Goal: Information Seeking & Learning: Learn about a topic

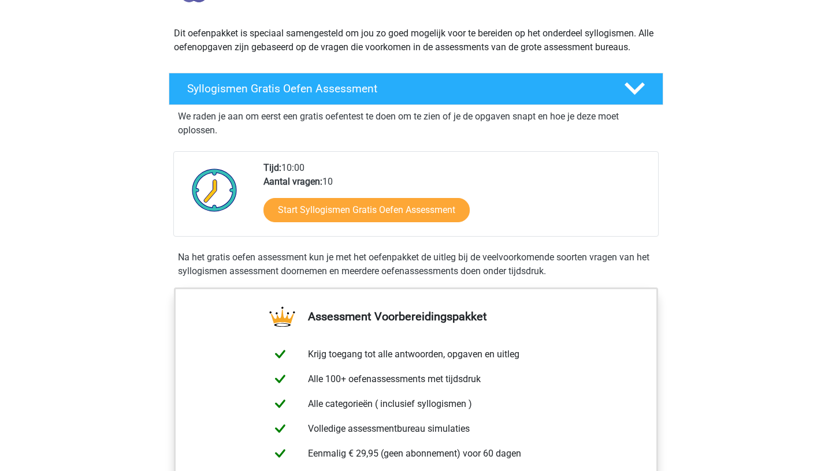
scroll to position [122, 0]
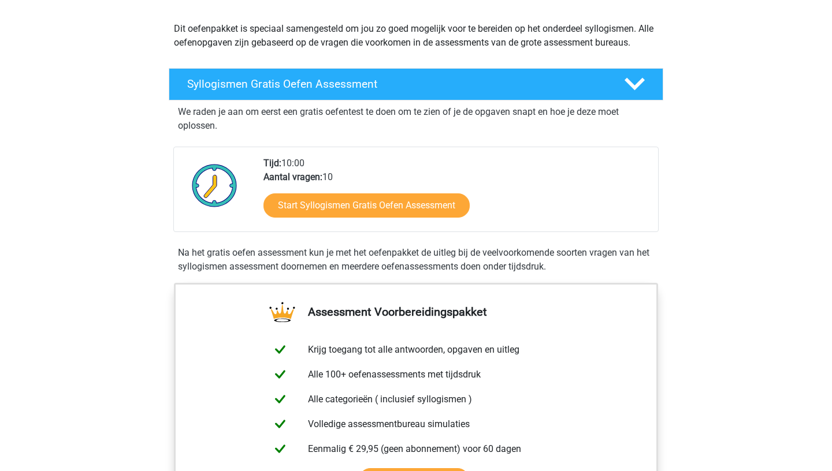
click at [246, 254] on div "Na het gratis oefen assessment kun je met het oefenpakket de uitleg bij de veel…" at bounding box center [415, 260] width 485 height 28
click at [222, 259] on div "Na het gratis oefen assessment kun je met het oefenpakket de uitleg bij de veel…" at bounding box center [415, 260] width 485 height 28
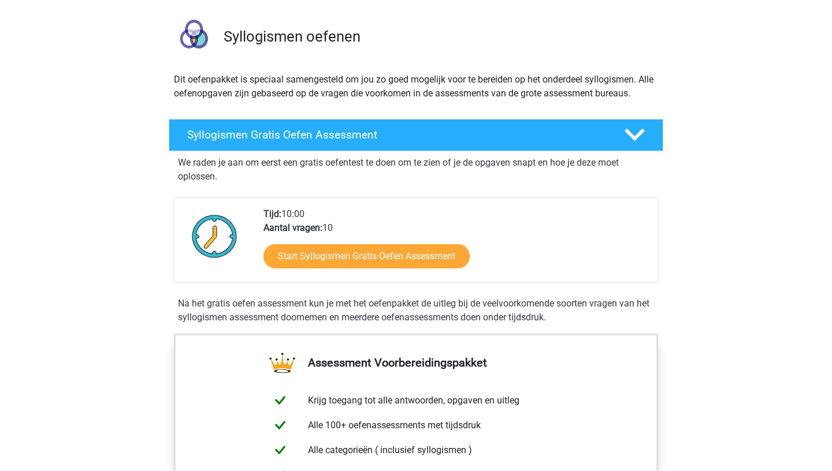
scroll to position [73, 0]
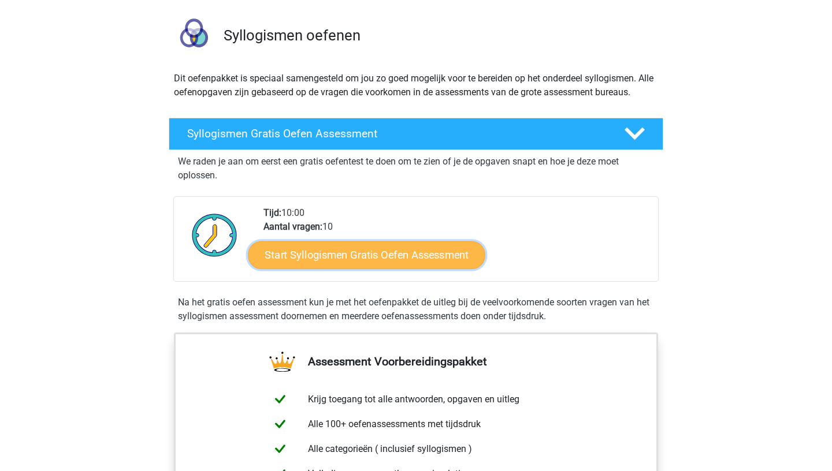
click at [347, 255] on link "Start Syllogismen Gratis Oefen Assessment" at bounding box center [366, 255] width 237 height 28
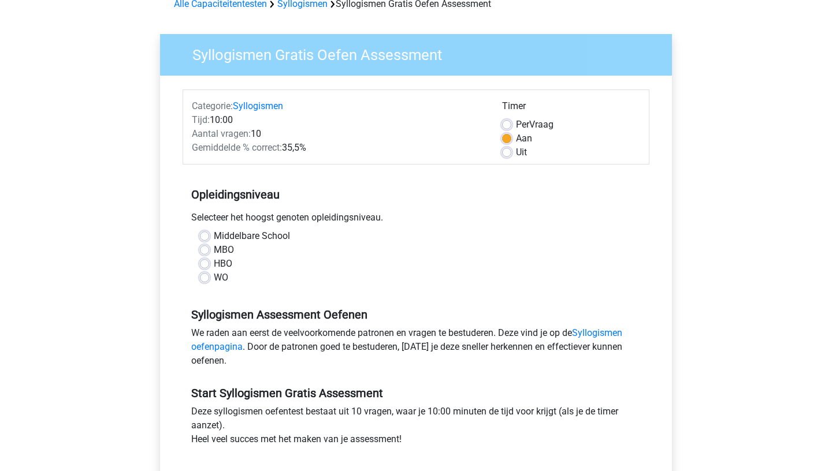
scroll to position [66, 0]
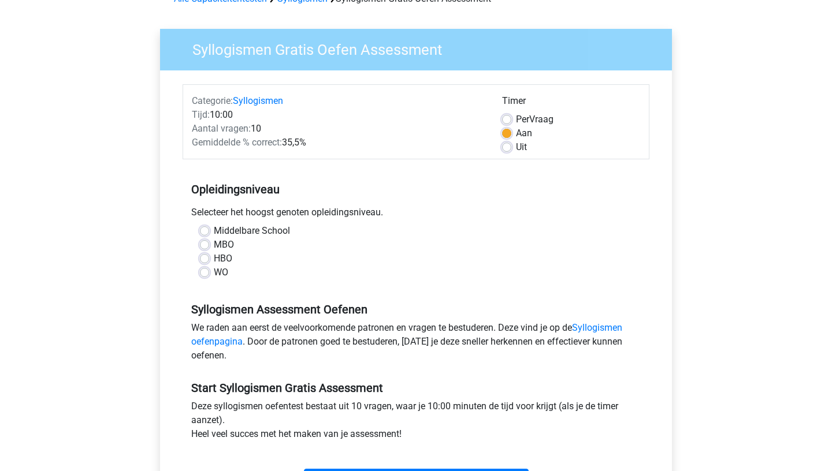
click at [214, 274] on label "WO" at bounding box center [221, 273] width 14 height 14
click at [205, 274] on input "WO" at bounding box center [204, 272] width 9 height 12
radio input "true"
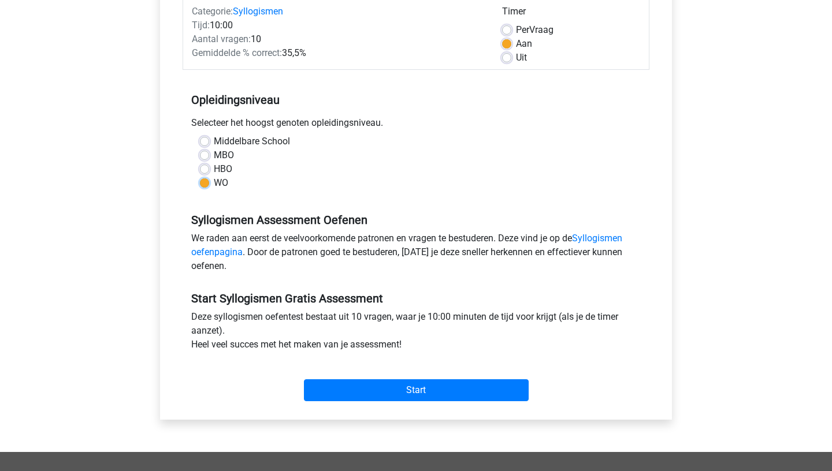
scroll to position [162, 0]
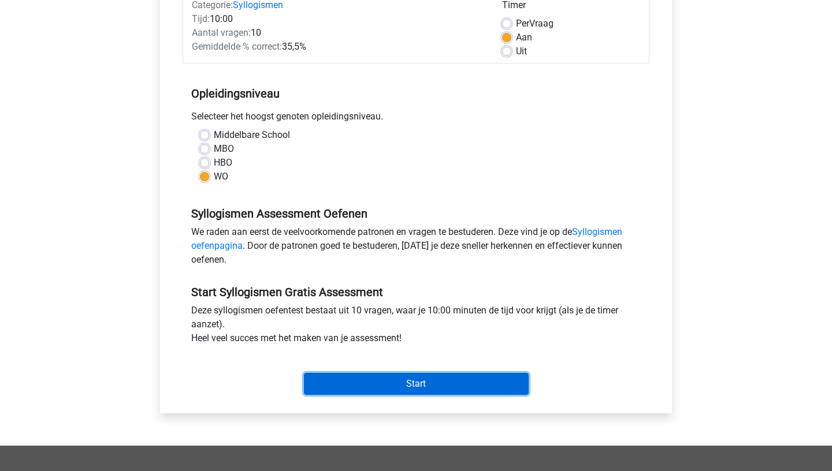
click at [384, 381] on input "Start" at bounding box center [416, 384] width 225 height 22
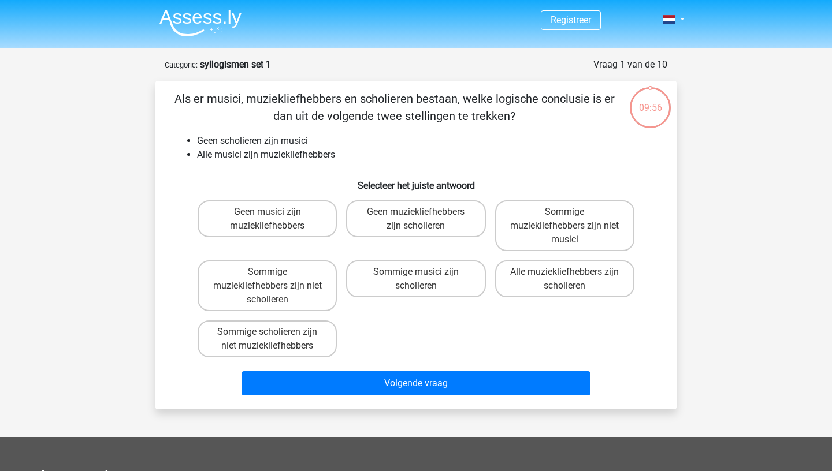
click at [278, 140] on li "Geen scholieren zijn musici" at bounding box center [427, 141] width 461 height 14
click at [266, 144] on li "Geen scholieren zijn musici" at bounding box center [427, 141] width 461 height 14
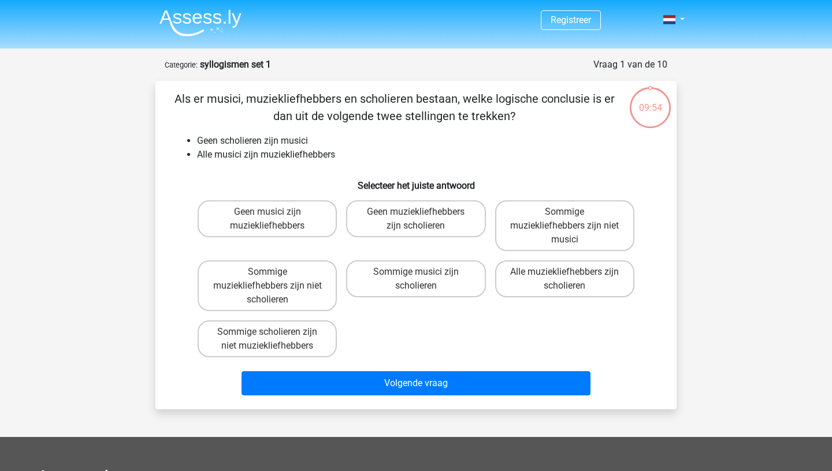
click at [266, 144] on li "Geen scholieren zijn musici" at bounding box center [427, 141] width 461 height 14
click at [266, 155] on li "Alle musici zijn muziekliefhebbers" at bounding box center [427, 155] width 461 height 14
click at [254, 155] on li "Alle musici zijn muziekliefhebbers" at bounding box center [427, 155] width 461 height 14
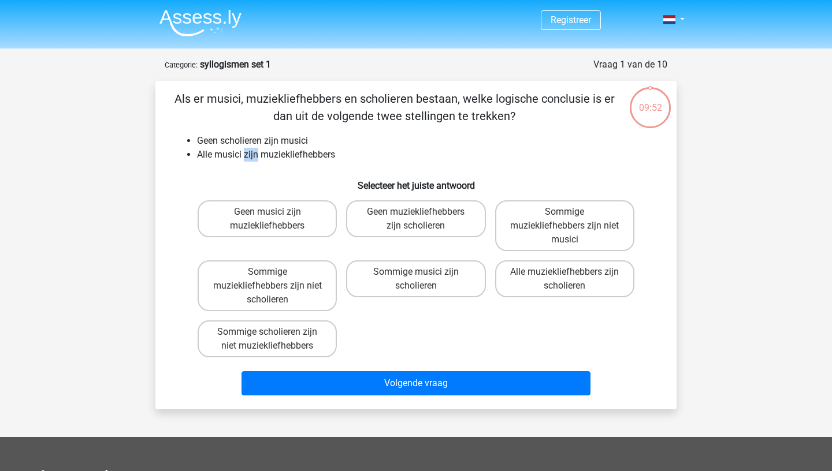
click at [254, 155] on li "Alle musici zijn muziekliefhebbers" at bounding box center [427, 155] width 461 height 14
click at [277, 155] on li "Alle musici zijn muziekliefhebbers" at bounding box center [427, 155] width 461 height 14
click at [555, 231] on label "Sommige muziekliefhebbers zijn niet musici" at bounding box center [564, 225] width 139 height 51
click at [564, 220] on input "Sommige muziekliefhebbers zijn niet musici" at bounding box center [568, 216] width 8 height 8
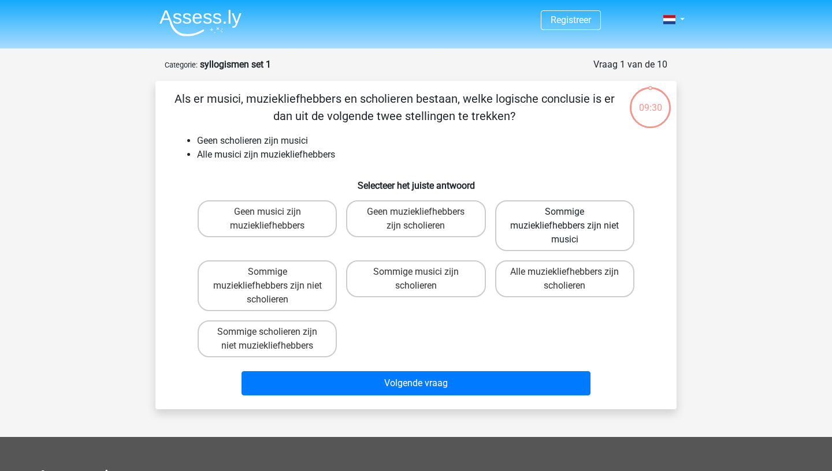
radio input "true"
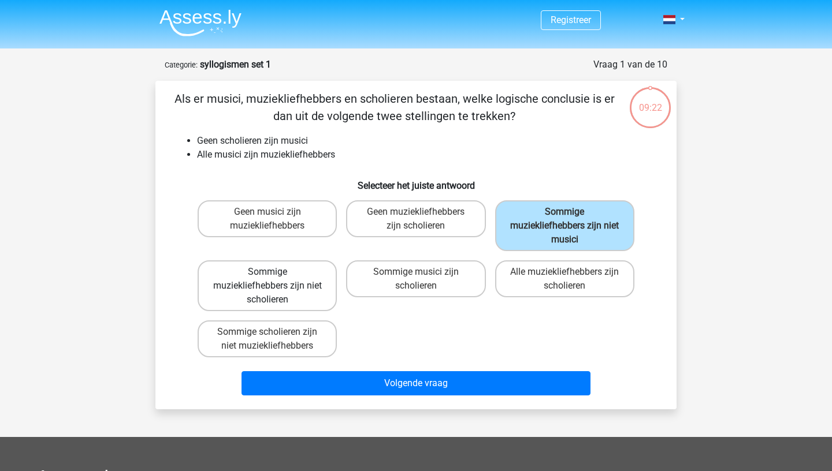
click at [272, 283] on label "Sommige muziekliefhebbers zijn niet scholieren" at bounding box center [267, 286] width 139 height 51
click at [272, 280] on input "Sommige muziekliefhebbers zijn niet scholieren" at bounding box center [272, 276] width 8 height 8
radio input "true"
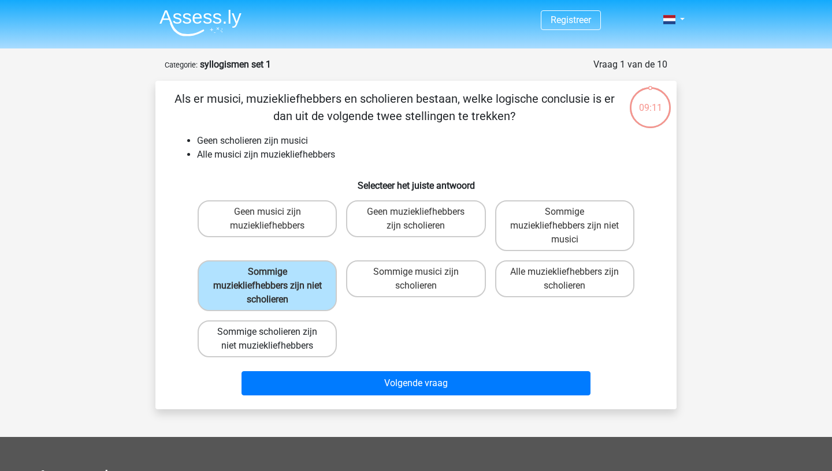
click at [300, 341] on label "Sommige scholieren zijn niet muziekliefhebbers" at bounding box center [267, 339] width 139 height 37
click at [275, 340] on input "Sommige scholieren zijn niet muziekliefhebbers" at bounding box center [272, 336] width 8 height 8
radio input "true"
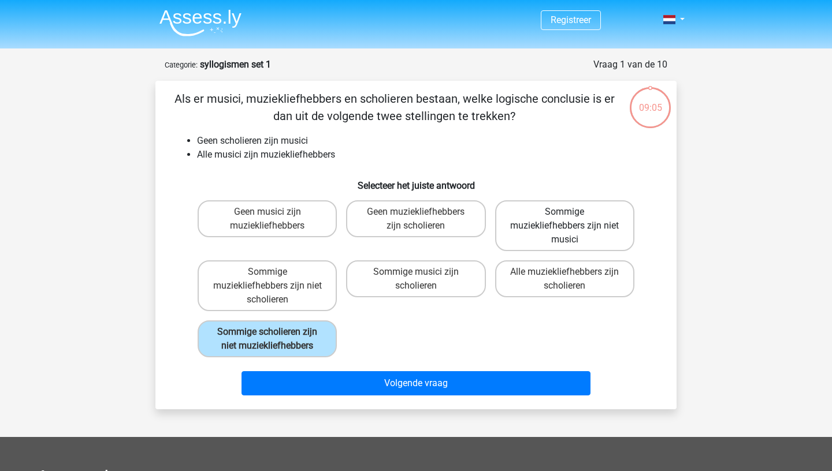
click at [578, 228] on label "Sommige muziekliefhebbers zijn niet musici" at bounding box center [564, 225] width 139 height 51
click at [572, 220] on input "Sommige muziekliefhebbers zijn niet musici" at bounding box center [568, 216] width 8 height 8
radio input "true"
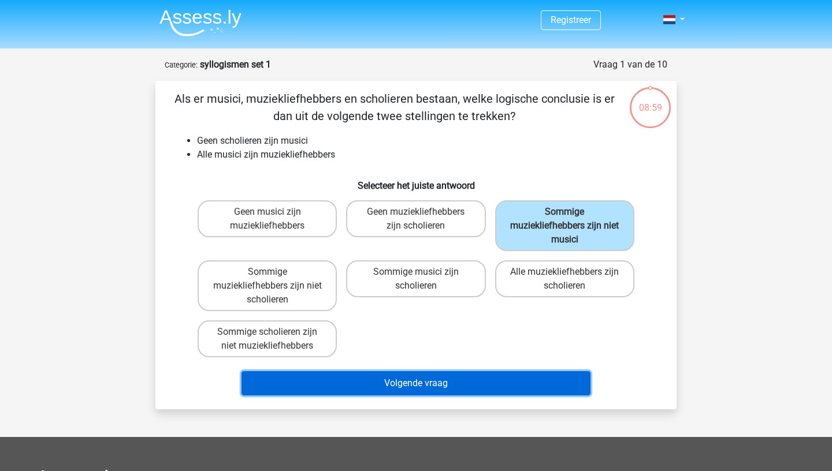
click at [462, 389] on button "Volgende vraag" at bounding box center [417, 384] width 350 height 24
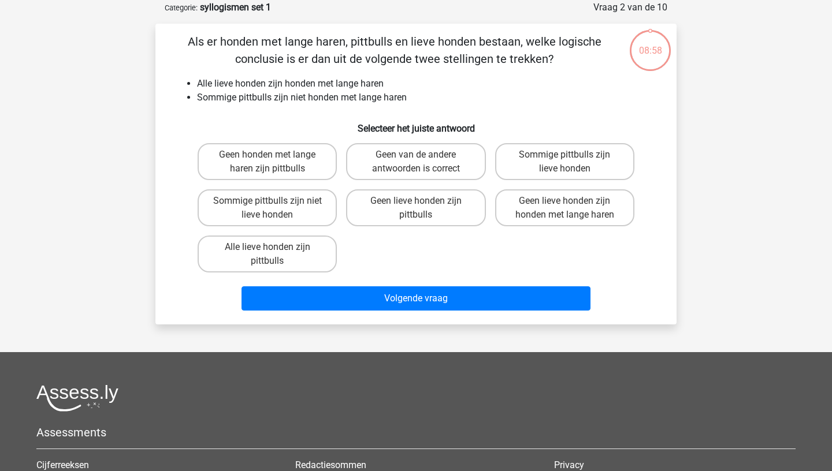
scroll to position [58, 0]
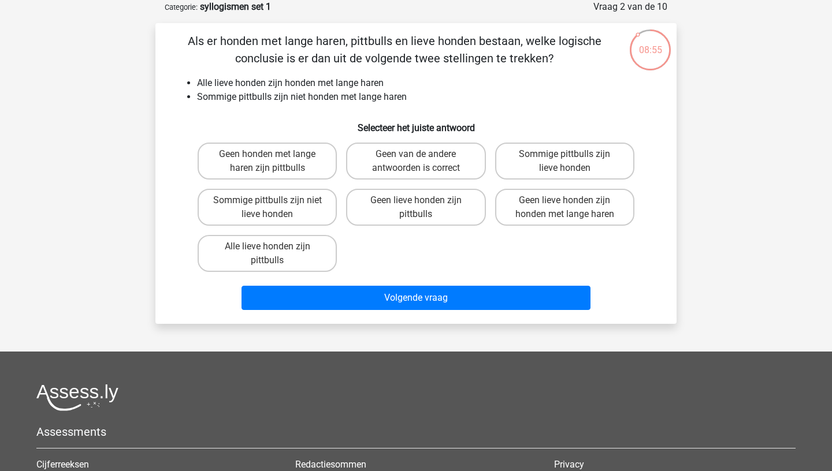
click at [291, 88] on li "Alle lieve honden zijn honden met lange haren" at bounding box center [427, 83] width 461 height 14
click at [281, 98] on li "Sommige pittbulls zijn niet honden met lange haren" at bounding box center [427, 97] width 461 height 14
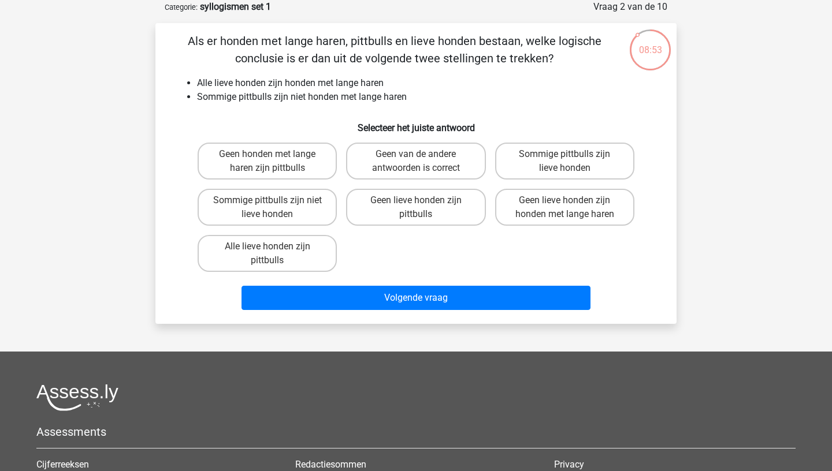
click at [274, 98] on li "Sommige pittbulls zijn niet honden met lange haren" at bounding box center [427, 97] width 461 height 14
drag, startPoint x: 292, startPoint y: 94, endPoint x: 339, endPoint y: 97, distance: 46.3
click at [339, 97] on li "Sommige pittbulls zijn niet honden met lange haren" at bounding box center [427, 97] width 461 height 14
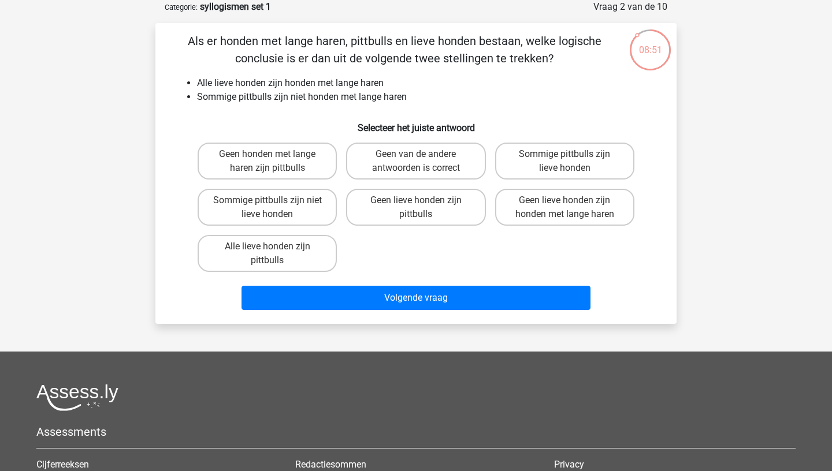
click at [339, 97] on li "Sommige pittbulls zijn niet honden met lange haren" at bounding box center [427, 97] width 461 height 14
click at [313, 97] on li "Sommige pittbulls zijn niet honden met lange haren" at bounding box center [427, 97] width 461 height 14
click at [294, 211] on label "Sommige pittbulls zijn niet lieve honden" at bounding box center [267, 207] width 139 height 37
click at [275, 208] on input "Sommige pittbulls zijn niet lieve honden" at bounding box center [272, 204] width 8 height 8
radio input "true"
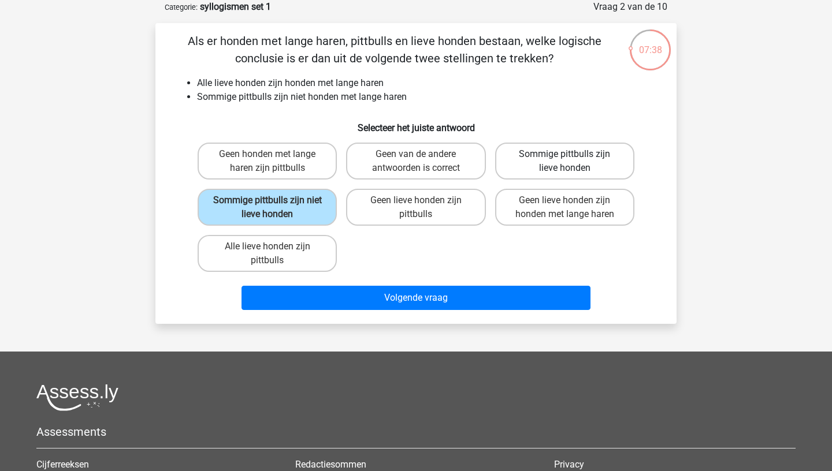
click at [585, 168] on label "Sommige pittbulls zijn lieve honden" at bounding box center [564, 161] width 139 height 37
click at [572, 162] on input "Sommige pittbulls zijn lieve honden" at bounding box center [568, 158] width 8 height 8
radio input "true"
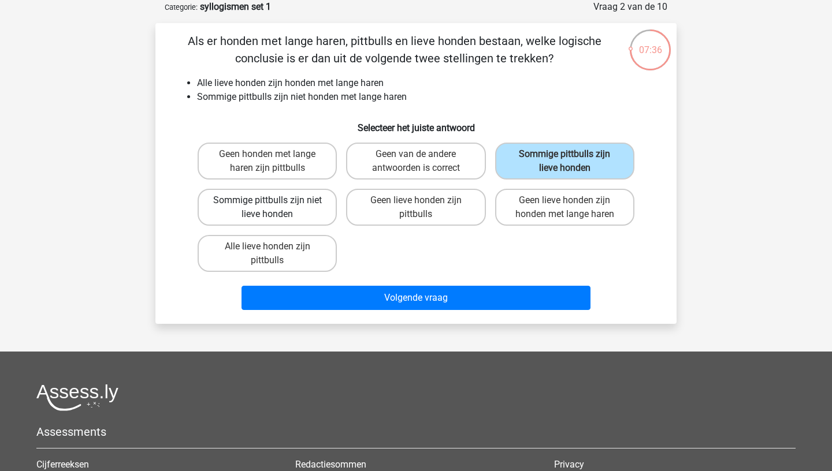
click at [292, 208] on label "Sommige pittbulls zijn niet lieve honden" at bounding box center [267, 207] width 139 height 37
click at [275, 208] on input "Sommige pittbulls zijn niet lieve honden" at bounding box center [272, 204] width 8 height 8
radio input "true"
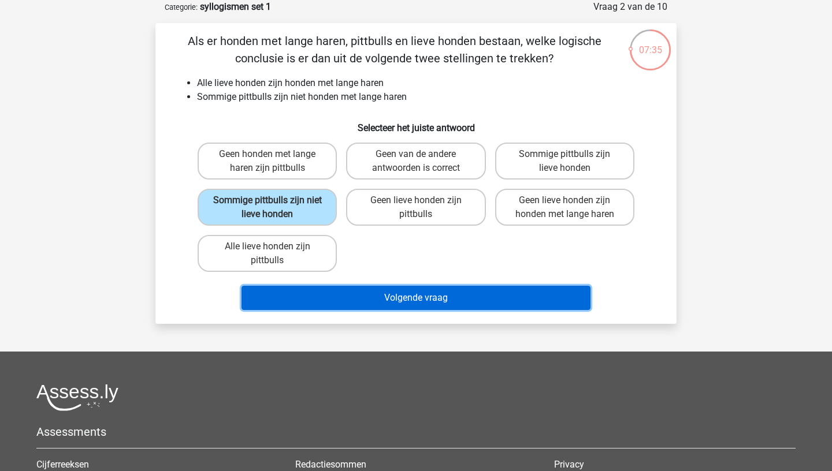
click at [373, 298] on button "Volgende vraag" at bounding box center [417, 298] width 350 height 24
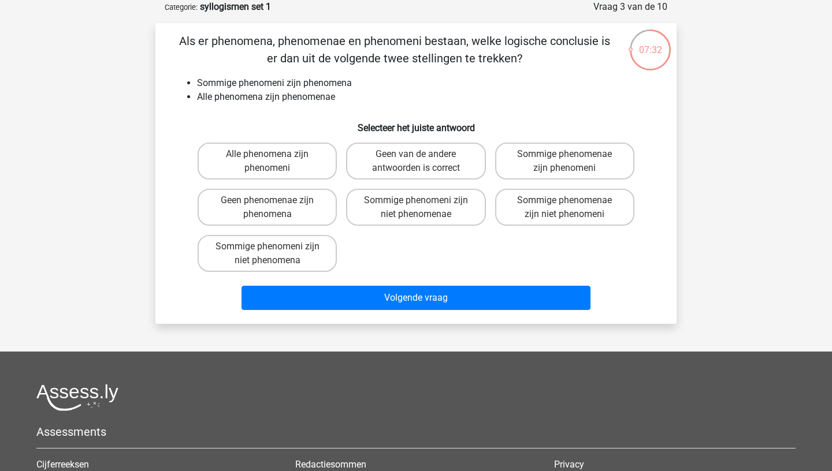
click at [292, 81] on li "Sommige phenomeni zijn phenomena" at bounding box center [427, 83] width 461 height 14
click at [299, 81] on li "Sommige phenomeni zijn phenomena" at bounding box center [427, 83] width 461 height 14
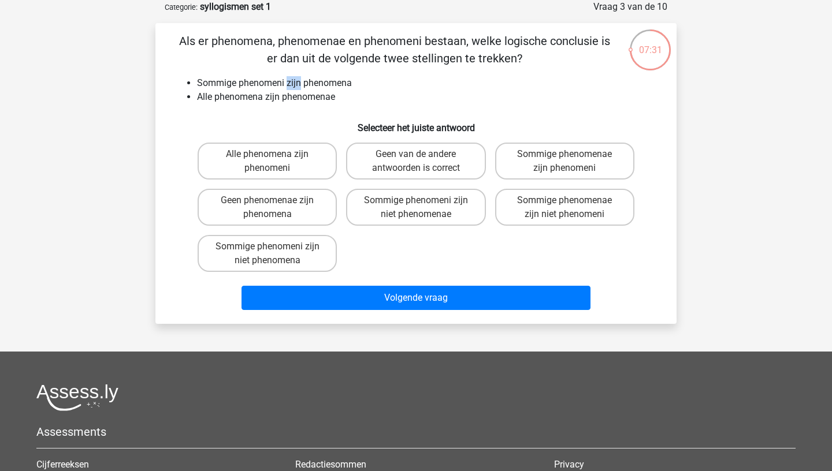
click at [299, 81] on li "Sommige phenomeni zijn phenomena" at bounding box center [427, 83] width 461 height 14
click at [276, 90] on li "Sommige phenomeni zijn phenomena" at bounding box center [427, 83] width 461 height 14
click at [274, 98] on li "Alle phenomena zijn phenomenae" at bounding box center [427, 97] width 461 height 14
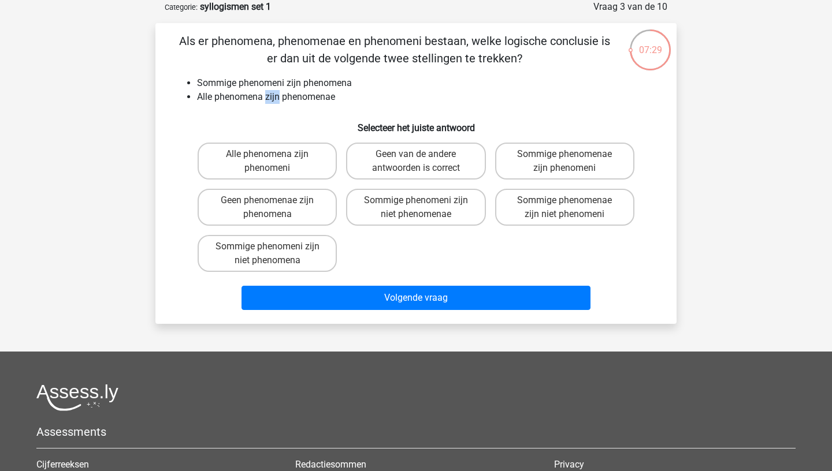
click at [274, 98] on li "Alle phenomena zijn phenomenae" at bounding box center [427, 97] width 461 height 14
click at [286, 101] on li "Alle phenomena zijn phenomenae" at bounding box center [427, 97] width 461 height 14
click at [284, 100] on li "Alle phenomena zijn phenomenae" at bounding box center [427, 97] width 461 height 14
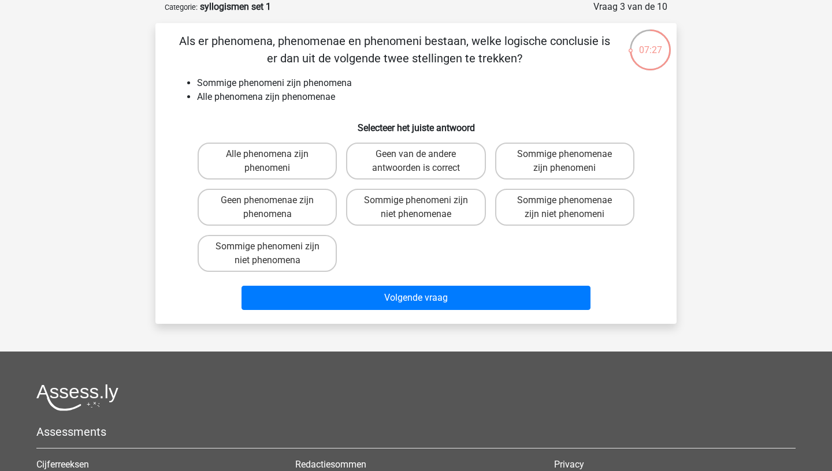
click at [284, 100] on li "Alle phenomena zijn phenomenae" at bounding box center [427, 97] width 461 height 14
click at [292, 99] on li "Alle phenomena zijn phenomenae" at bounding box center [427, 97] width 461 height 14
click at [540, 173] on label "Sommige phenomenae zijn phenomeni" at bounding box center [564, 161] width 139 height 37
click at [564, 162] on input "Sommige phenomenae zijn phenomeni" at bounding box center [568, 158] width 8 height 8
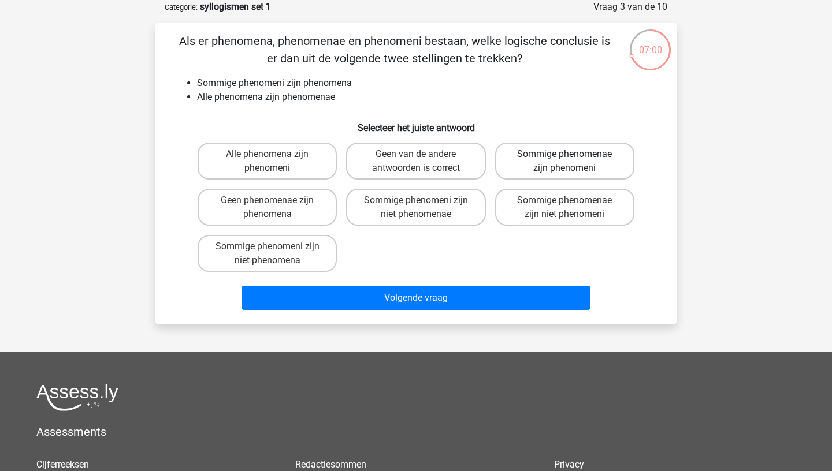
radio input "true"
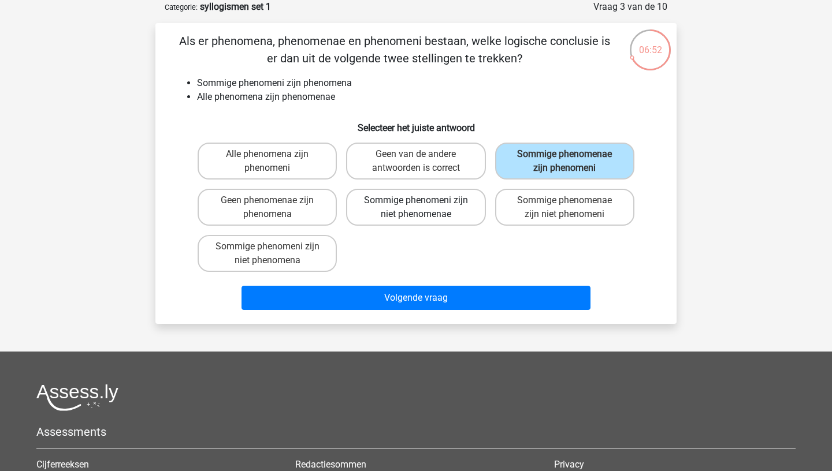
click at [465, 205] on label "Sommige phenomeni zijn niet phenomenae" at bounding box center [415, 207] width 139 height 37
click at [424, 205] on input "Sommige phenomeni zijn niet phenomenae" at bounding box center [420, 204] width 8 height 8
radio input "true"
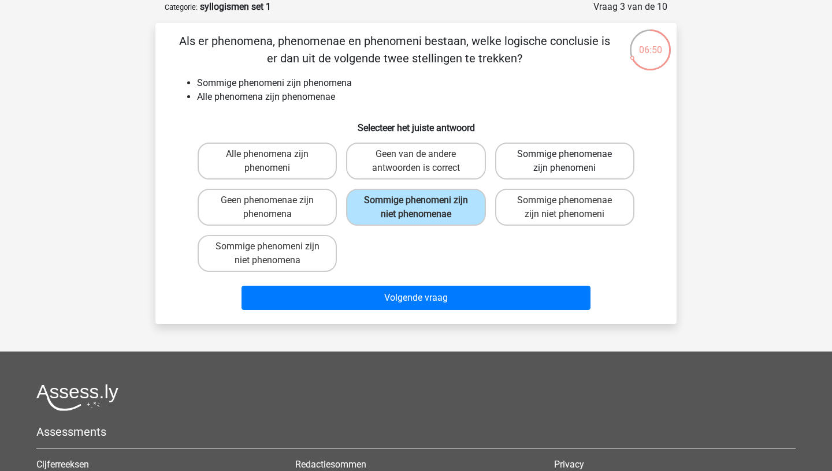
click at [543, 157] on label "Sommige phenomenae zijn phenomeni" at bounding box center [564, 161] width 139 height 37
click at [564, 157] on input "Sommige phenomenae zijn phenomeni" at bounding box center [568, 158] width 8 height 8
radio input "true"
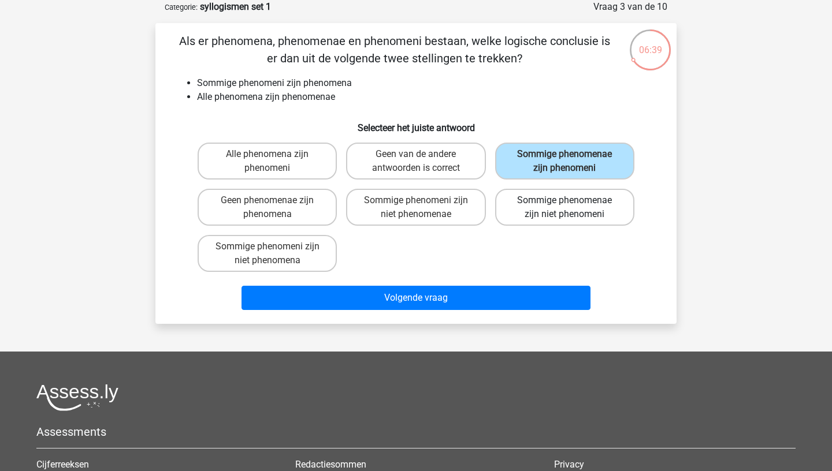
click at [528, 213] on label "Sommige phenomenae zijn niet phenomeni" at bounding box center [564, 207] width 139 height 37
click at [564, 208] on input "Sommige phenomenae zijn niet phenomeni" at bounding box center [568, 204] width 8 height 8
radio input "true"
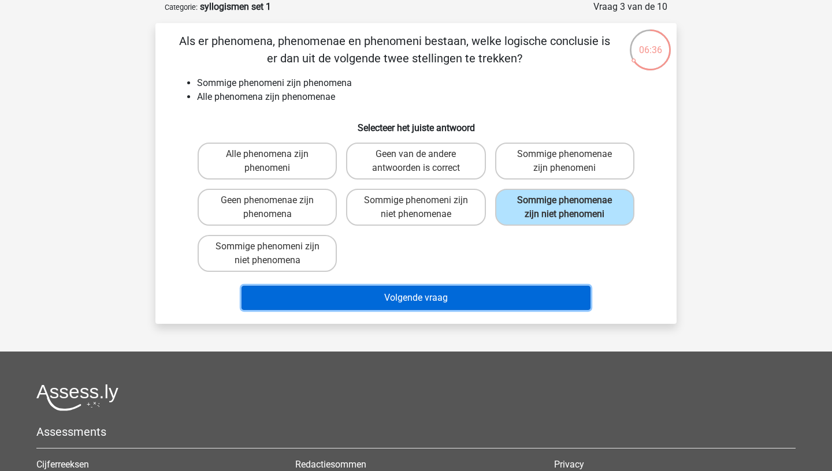
click at [446, 296] on button "Volgende vraag" at bounding box center [417, 298] width 350 height 24
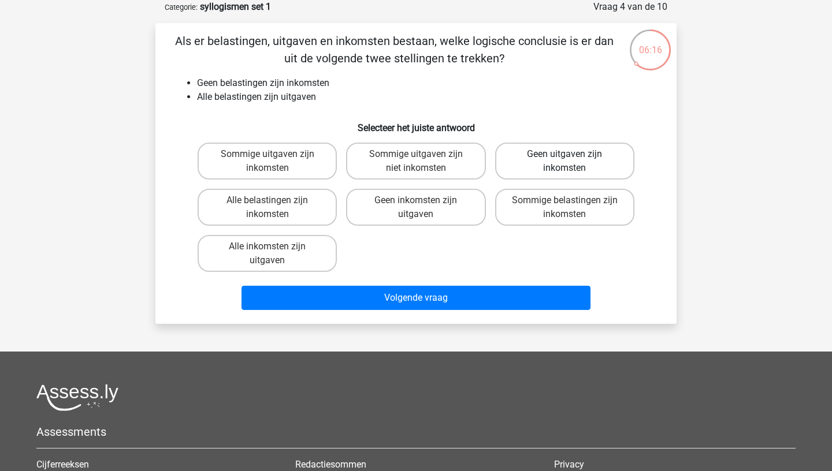
click at [546, 163] on label "Geen uitgaven zijn inkomsten" at bounding box center [564, 161] width 139 height 37
click at [564, 162] on input "Geen uitgaven zijn inkomsten" at bounding box center [568, 158] width 8 height 8
radio input "true"
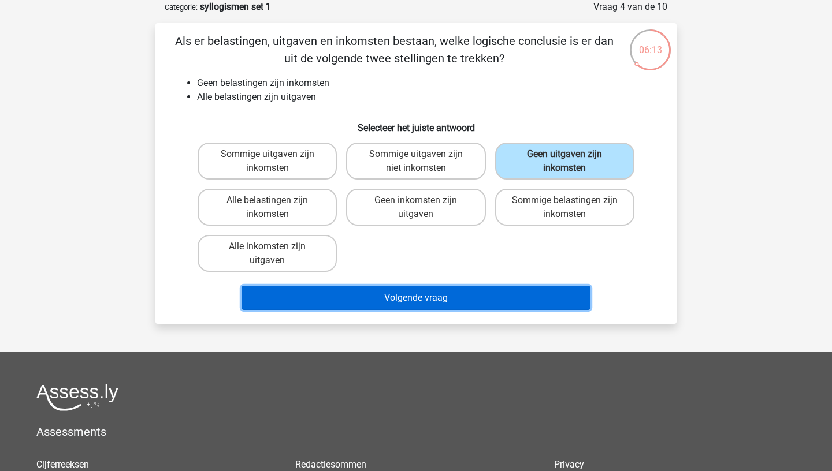
click at [454, 300] on button "Volgende vraag" at bounding box center [417, 298] width 350 height 24
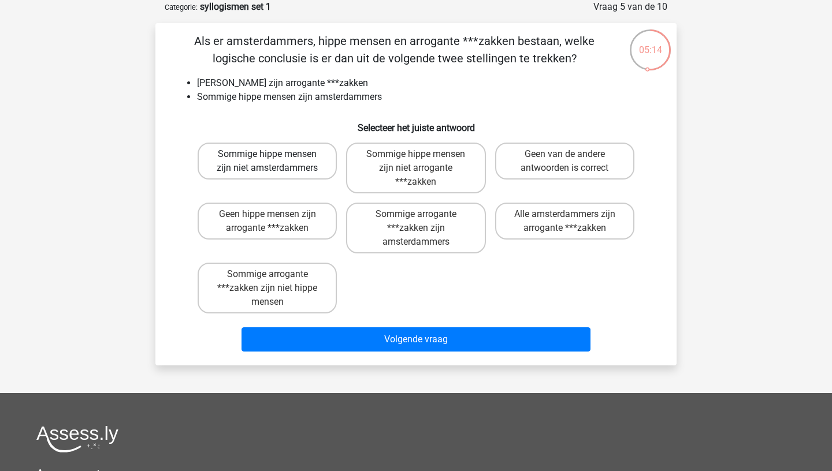
click at [292, 168] on label "Sommige hippe mensen zijn niet amsterdammers" at bounding box center [267, 161] width 139 height 37
click at [275, 162] on input "Sommige hippe mensen zijn niet amsterdammers" at bounding box center [272, 158] width 8 height 8
radio input "true"
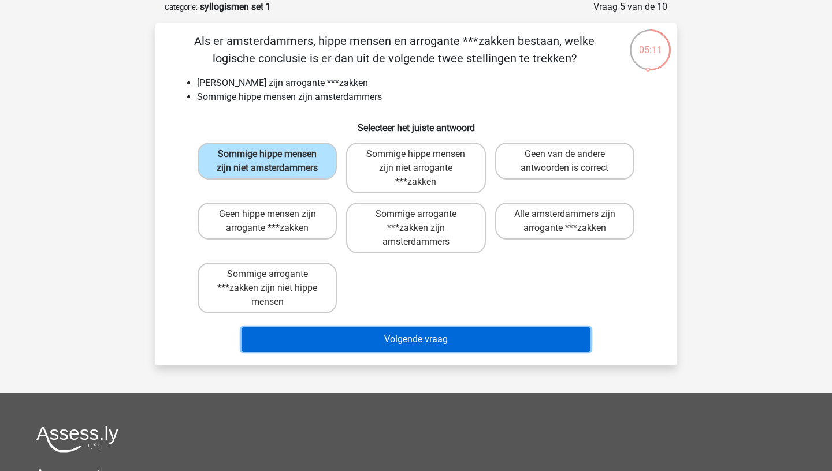
click at [366, 346] on button "Volgende vraag" at bounding box center [417, 340] width 350 height 24
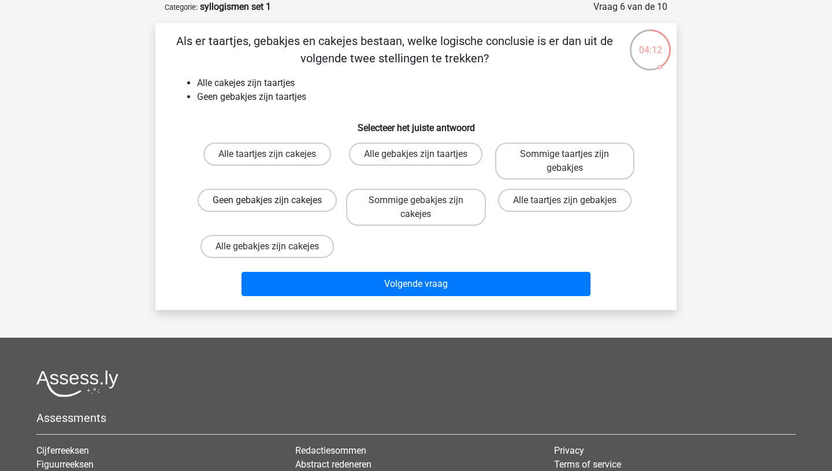
click at [292, 212] on label "Geen gebakjes zijn cakejes" at bounding box center [267, 200] width 139 height 23
click at [275, 208] on input "Geen gebakjes zijn cakejes" at bounding box center [272, 204] width 8 height 8
radio input "true"
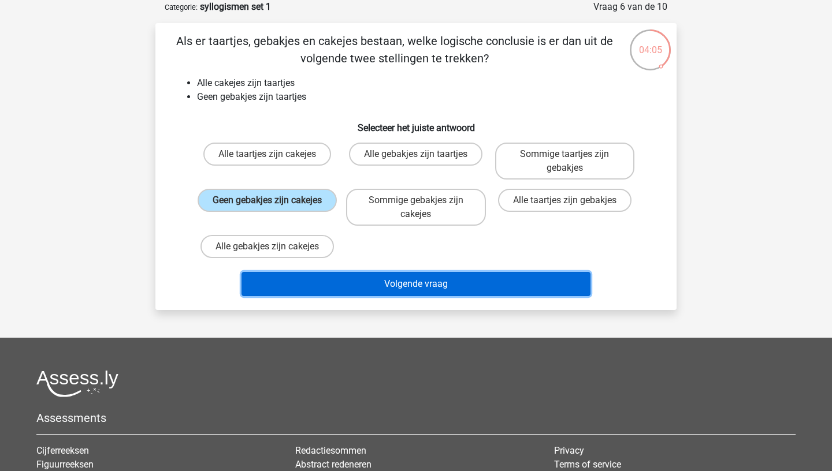
click at [372, 277] on button "Volgende vraag" at bounding box center [417, 284] width 350 height 24
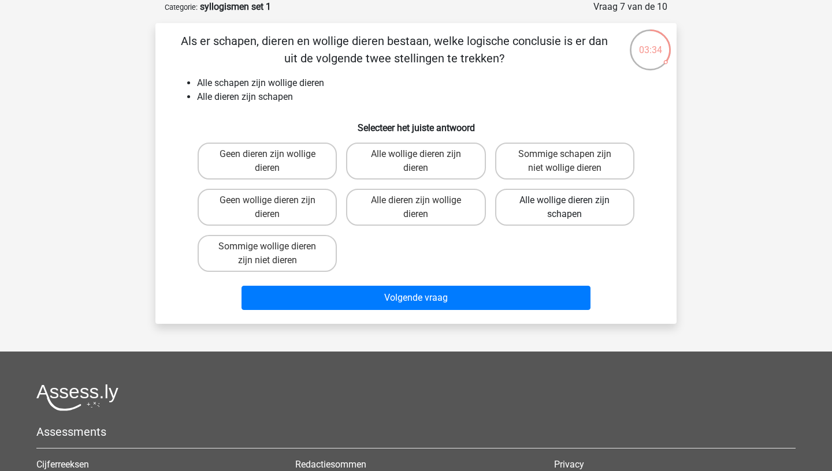
click at [546, 211] on label "Alle wollige dieren zijn schapen" at bounding box center [564, 207] width 139 height 37
click at [564, 208] on input "Alle wollige dieren zijn schapen" at bounding box center [568, 204] width 8 height 8
radio input "true"
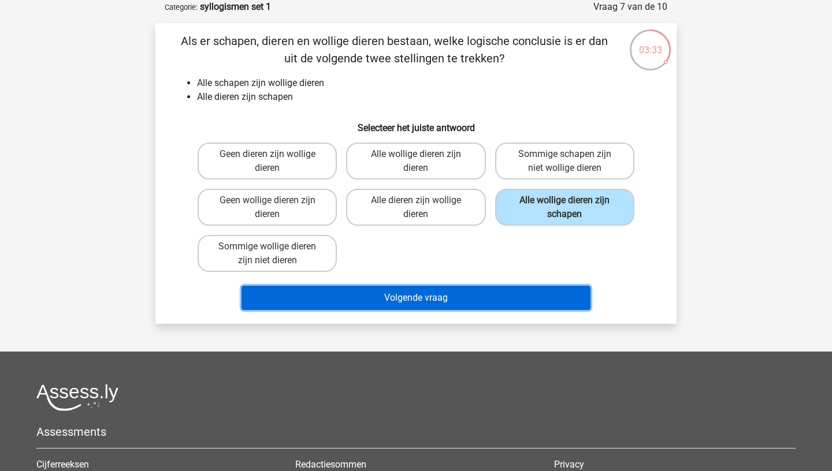
click at [486, 292] on button "Volgende vraag" at bounding box center [417, 298] width 350 height 24
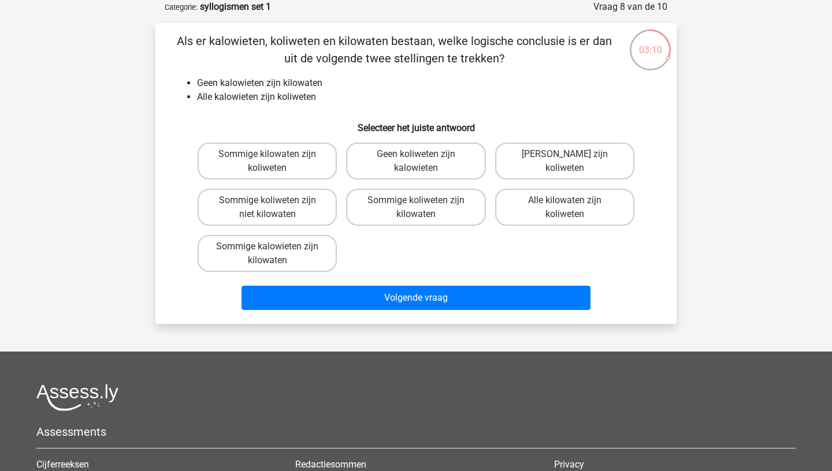
click at [318, 83] on li "Geen kalowieten zijn kilowaten" at bounding box center [427, 83] width 461 height 14
click at [247, 83] on li "Geen kalowieten zijn kilowaten" at bounding box center [427, 83] width 461 height 14
click at [241, 106] on div "Als er kalowieten, koliweten en kilowaten bestaan, welke logische conclusie is …" at bounding box center [416, 173] width 512 height 283
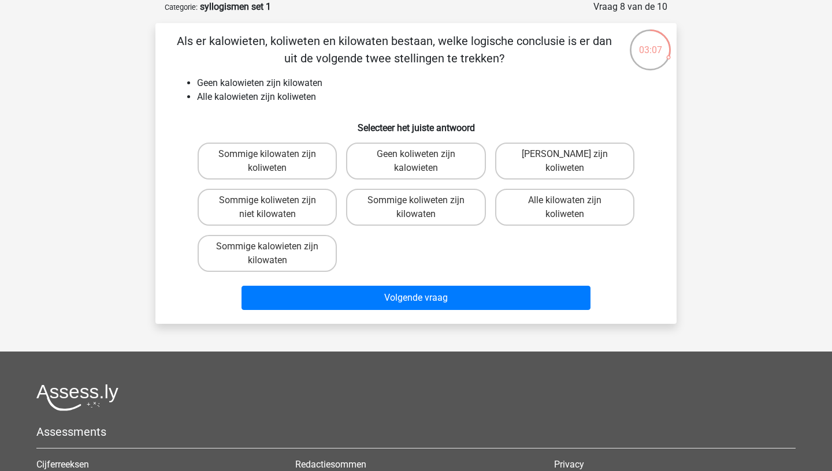
click at [241, 106] on div "Als er kalowieten, koliweten en kilowaten bestaan, welke logische conclusie is …" at bounding box center [416, 173] width 512 height 283
click at [246, 101] on li "Alle kalowieten zijn koliweten" at bounding box center [427, 97] width 461 height 14
click at [301, 102] on li "Alle kalowieten zijn koliweten" at bounding box center [427, 97] width 461 height 14
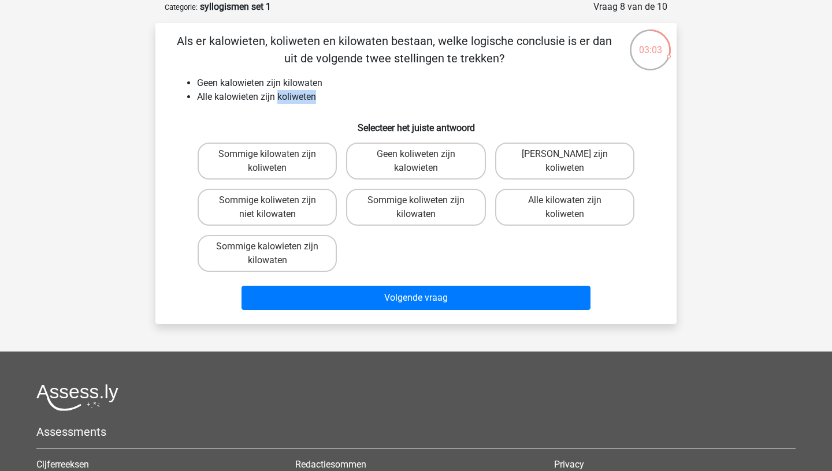
click at [299, 80] on li "Geen kalowieten zijn kilowaten" at bounding box center [427, 83] width 461 height 14
click at [301, 84] on li "Geen kalowieten zijn kilowaten" at bounding box center [427, 83] width 461 height 14
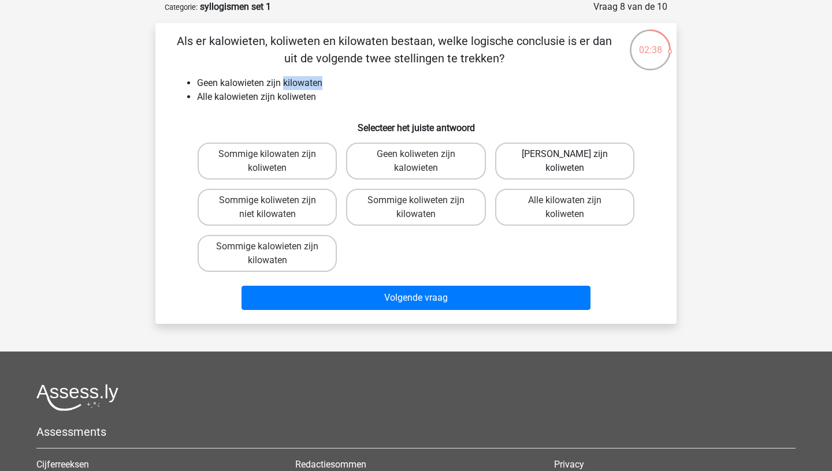
click at [566, 164] on label "Geen kilowaten zijn koliweten" at bounding box center [564, 161] width 139 height 37
click at [566, 162] on input "Geen kilowaten zijn koliweten" at bounding box center [568, 158] width 8 height 8
radio input "true"
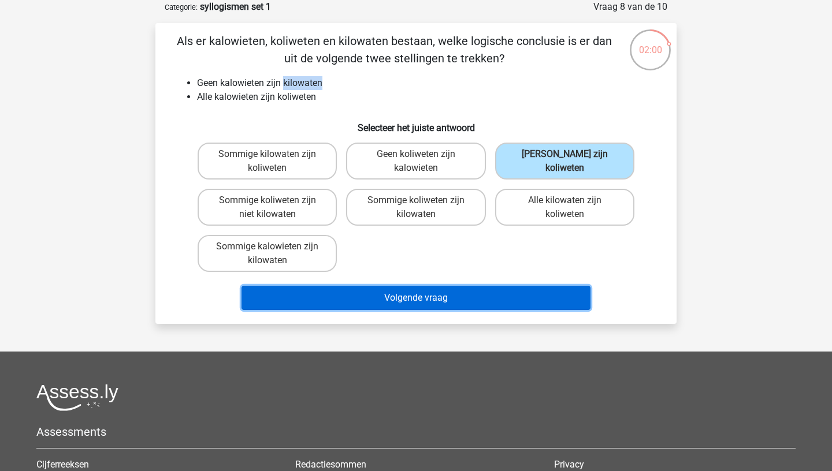
click at [465, 299] on button "Volgende vraag" at bounding box center [417, 298] width 350 height 24
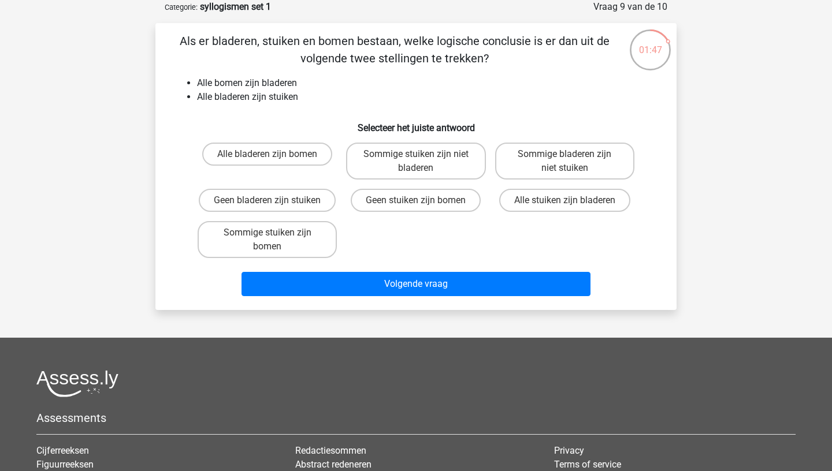
click at [229, 81] on li "Alle bomen zijn bladeren" at bounding box center [427, 83] width 461 height 14
click at [280, 86] on li "Alle bomen zijn bladeren" at bounding box center [427, 83] width 461 height 14
click at [423, 205] on input "Geen stuiken zijn bomen" at bounding box center [420, 204] width 8 height 8
radio input "true"
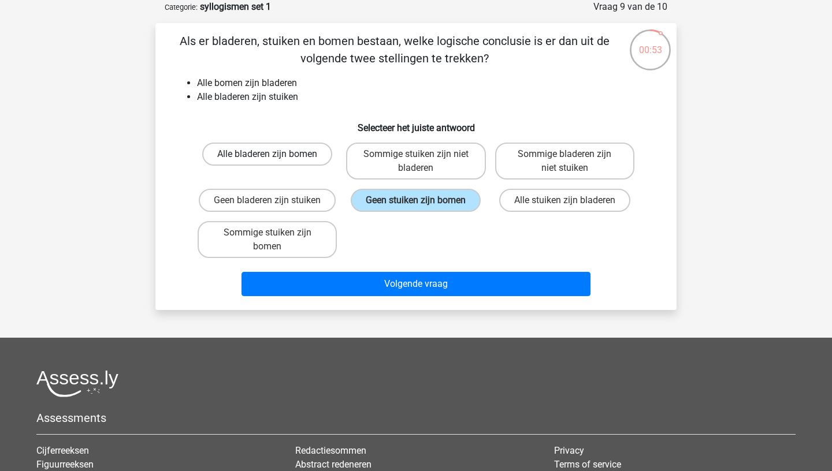
click at [310, 151] on label "Alle bladeren zijn bomen" at bounding box center [267, 154] width 130 height 23
click at [275, 154] on input "Alle bladeren zijn bomen" at bounding box center [272, 158] width 8 height 8
radio input "true"
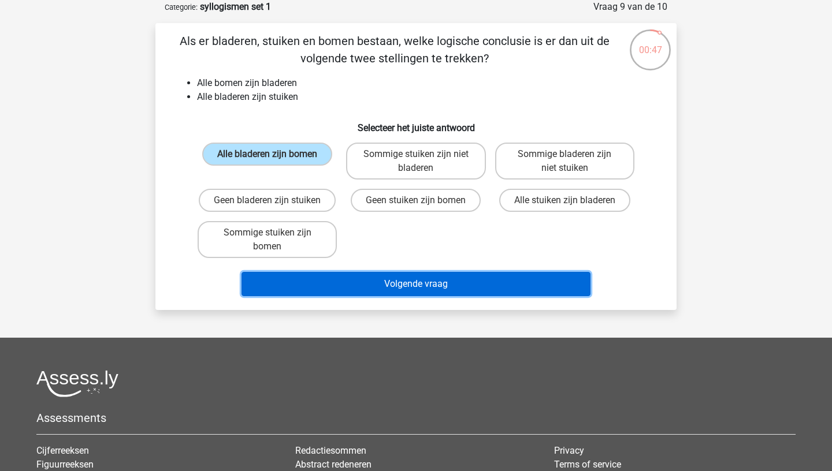
click at [391, 276] on button "Volgende vraag" at bounding box center [417, 284] width 350 height 24
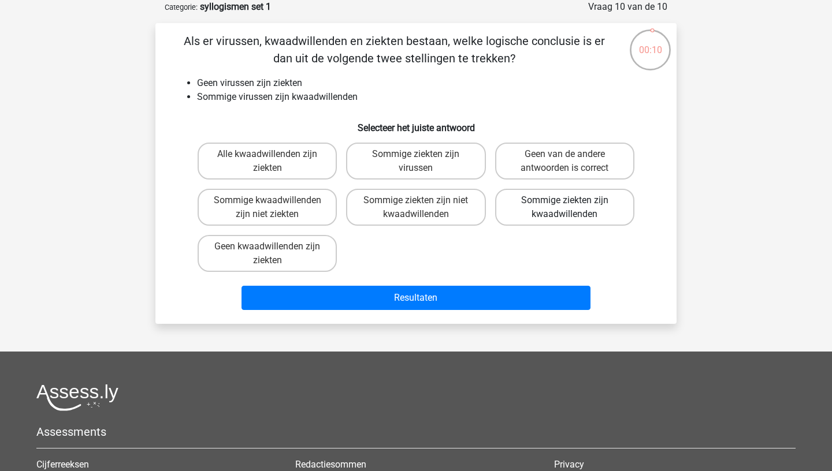
click at [561, 211] on label "Sommige ziekten zijn kwaadwillenden" at bounding box center [564, 207] width 139 height 37
click at [564, 208] on input "Sommige ziekten zijn kwaadwillenden" at bounding box center [568, 204] width 8 height 8
radio input "true"
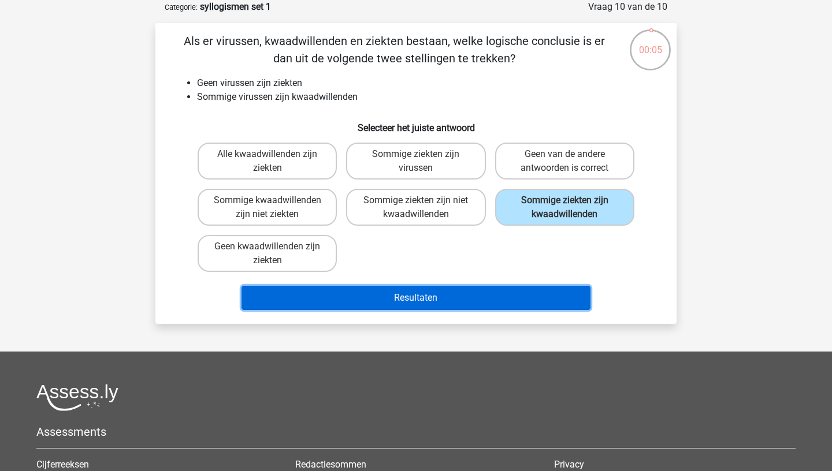
click at [386, 300] on button "Resultaten" at bounding box center [417, 298] width 350 height 24
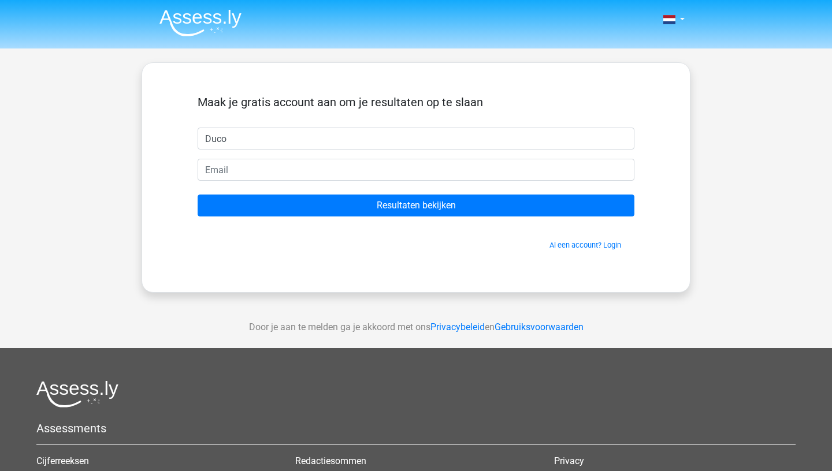
type input "Duco"
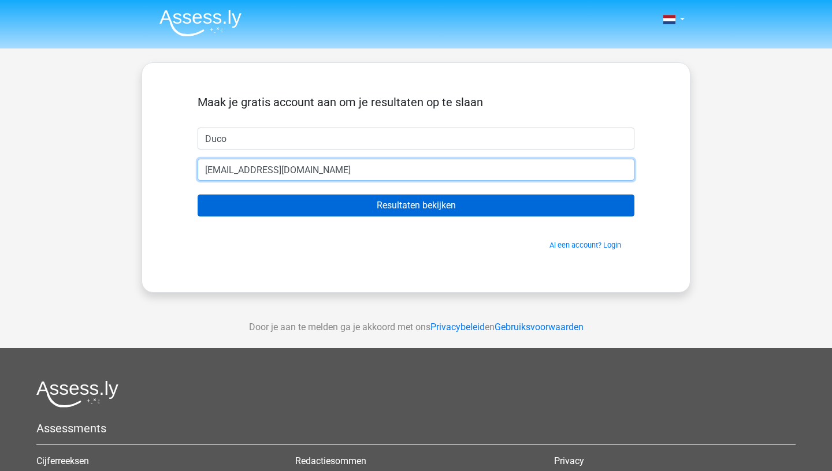
type input "[EMAIL_ADDRESS][DOMAIN_NAME]"
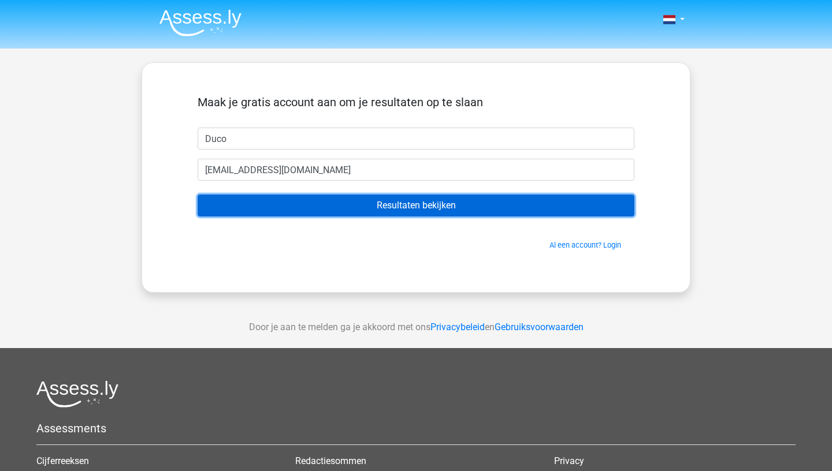
click at [295, 213] on input "Resultaten bekijken" at bounding box center [416, 206] width 437 height 22
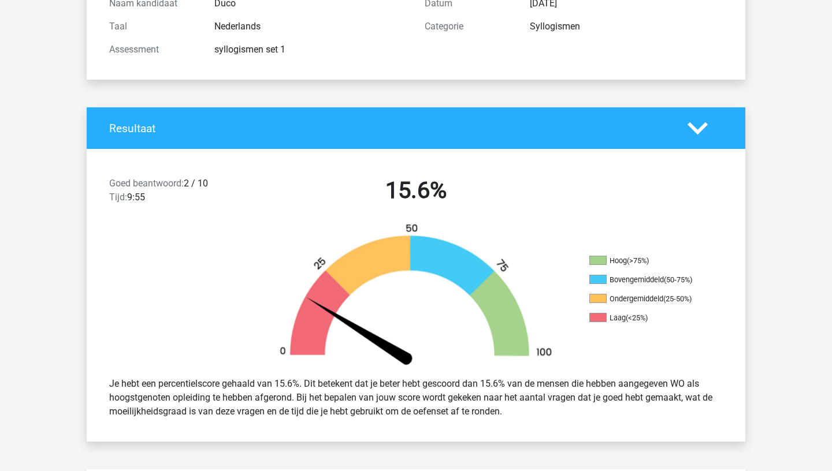
scroll to position [146, 0]
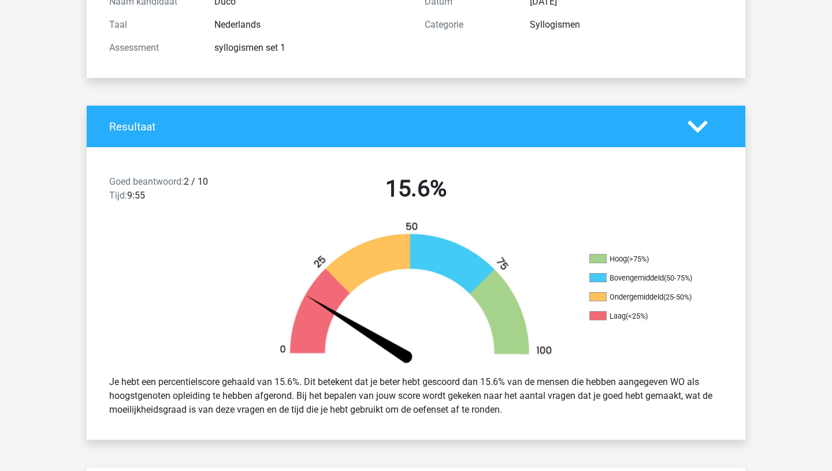
click at [194, 181] on div "Goed beantwoord: 2 / 10 Tijd: 9:55" at bounding box center [180, 191] width 158 height 32
click at [184, 181] on span "Goed beantwoord:" at bounding box center [146, 181] width 75 height 11
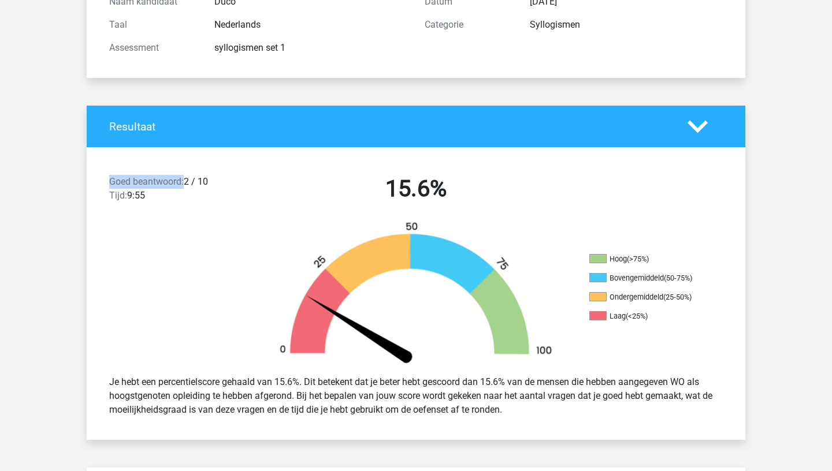
click at [184, 181] on span "Goed beantwoord:" at bounding box center [146, 181] width 75 height 11
click at [191, 181] on div "Goed beantwoord: 2 / 10 Tijd: 9:55" at bounding box center [180, 191] width 158 height 32
click at [190, 181] on div "Goed beantwoord: 2 / 10 Tijd: 9:55" at bounding box center [180, 191] width 158 height 32
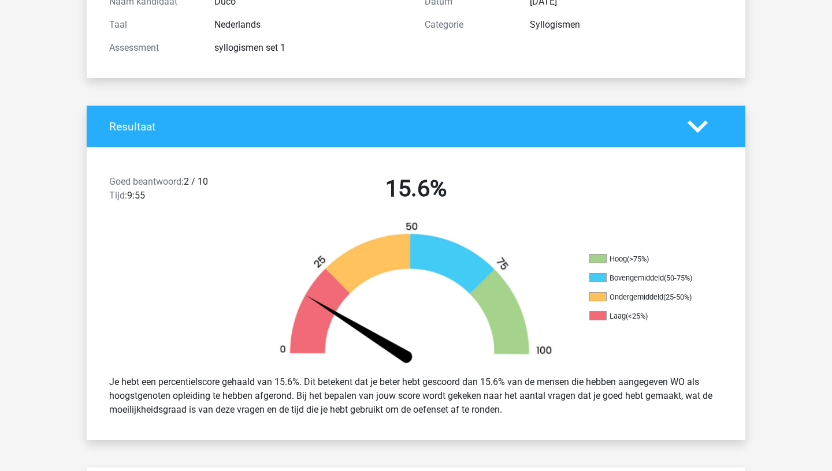
click at [190, 181] on div "Goed beantwoord: 2 / 10 Tijd: 9:55" at bounding box center [180, 191] width 158 height 32
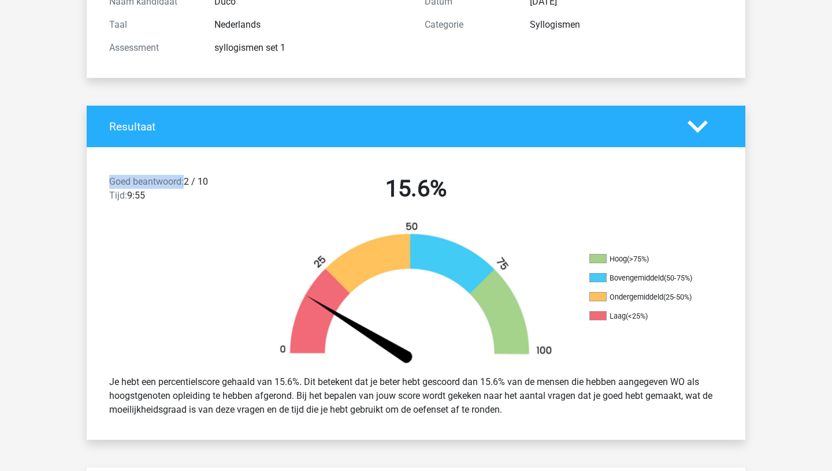
click at [188, 183] on div "Goed beantwoord: 2 / 10 Tijd: 9:55" at bounding box center [180, 191] width 158 height 32
click at [184, 183] on span "Goed beantwoord:" at bounding box center [146, 181] width 75 height 11
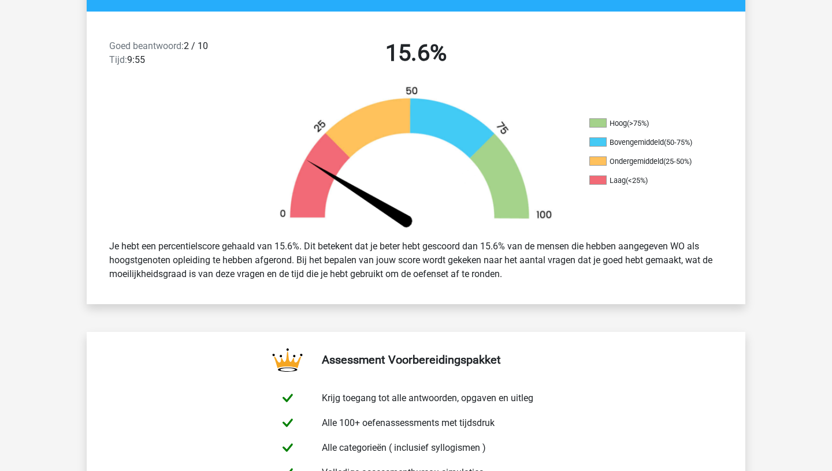
scroll to position [287, 0]
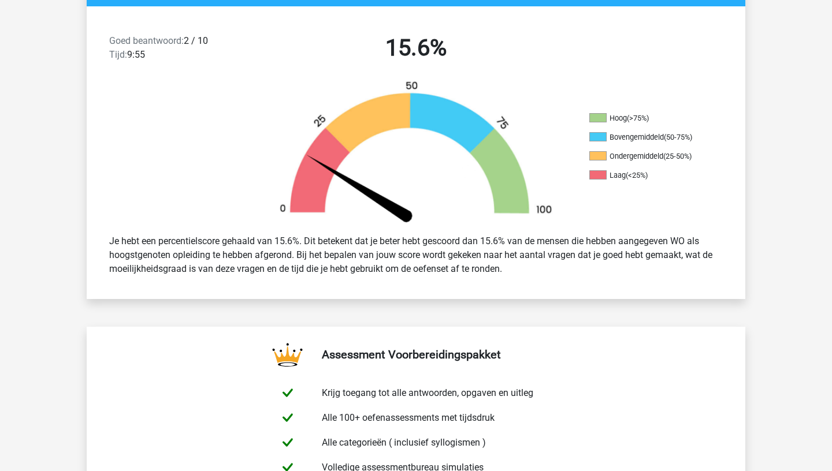
click at [208, 256] on div "Je hebt een percentielscore gehaald van 15.6%. Dit betekent dat je beter hebt g…" at bounding box center [416, 255] width 631 height 51
click at [198, 256] on div "Je hebt een percentielscore gehaald van 15.6%. Dit betekent dat je beter hebt g…" at bounding box center [416, 255] width 631 height 51
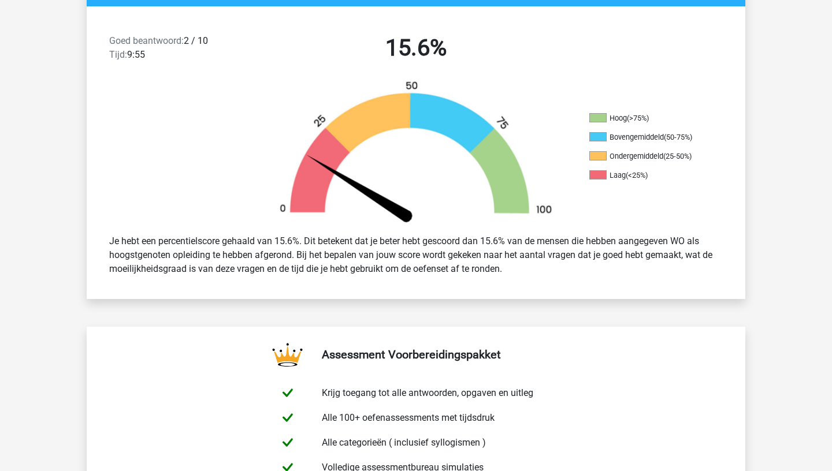
click at [198, 256] on div "Je hebt een percentielscore gehaald van 15.6%. Dit betekent dat je beter hebt g…" at bounding box center [416, 255] width 631 height 51
click at [210, 256] on div "Je hebt een percentielscore gehaald van 15.6%. Dit betekent dat je beter hebt g…" at bounding box center [416, 255] width 631 height 51
click at [202, 257] on div "Je hebt een percentielscore gehaald van 15.6%. Dit betekent dat je beter hebt g…" at bounding box center [416, 255] width 631 height 51
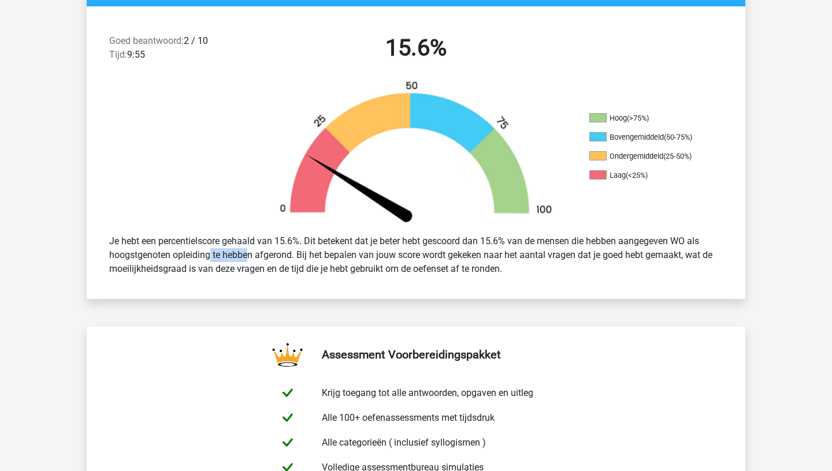
click at [202, 257] on div "Je hebt een percentielscore gehaald van 15.6%. Dit betekent dat je beter hebt g…" at bounding box center [416, 255] width 631 height 51
click at [213, 257] on div "Je hebt een percentielscore gehaald van 15.6%. Dit betekent dat je beter hebt g…" at bounding box center [416, 255] width 631 height 51
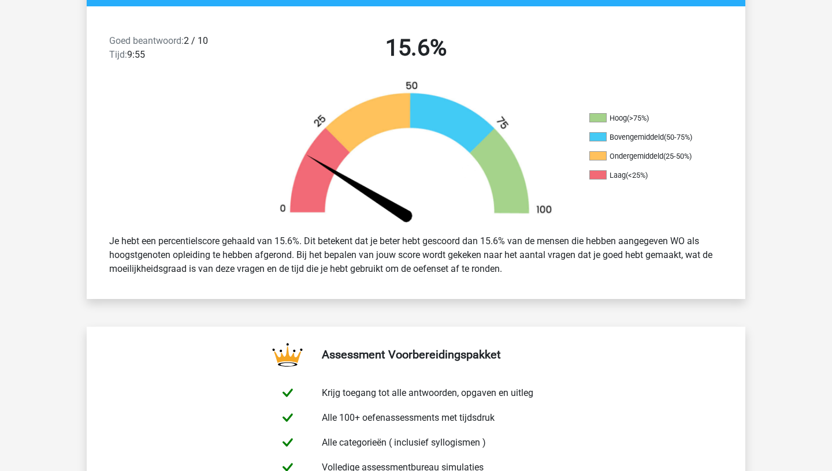
click at [205, 257] on div "Je hebt een percentielscore gehaald van 15.6%. Dit betekent dat je beter hebt g…" at bounding box center [416, 255] width 631 height 51
click at [199, 258] on div "Je hebt een percentielscore gehaald van 15.6%. Dit betekent dat je beter hebt g…" at bounding box center [416, 255] width 631 height 51
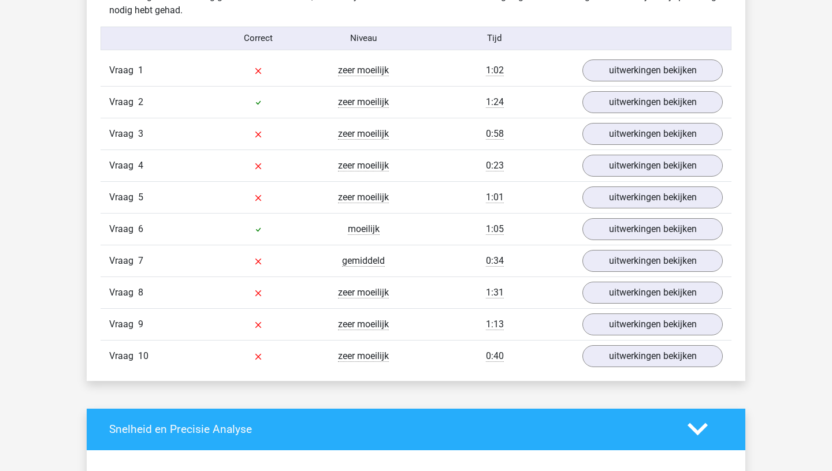
scroll to position [938, 0]
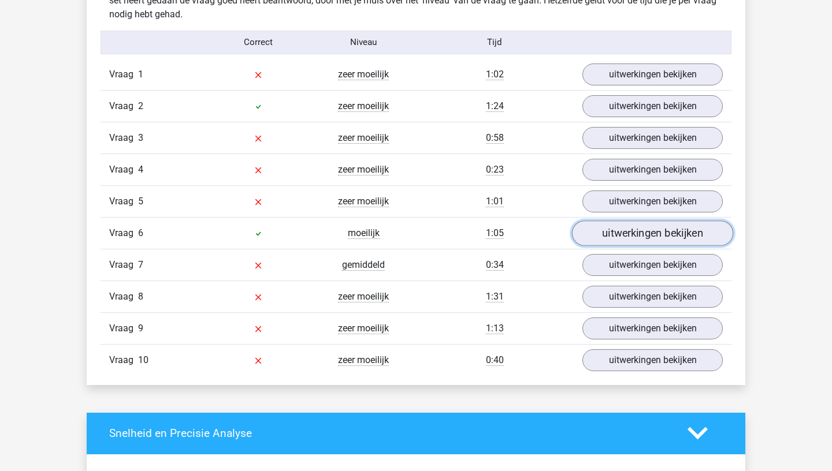
click at [625, 231] on link "uitwerkingen bekijken" at bounding box center [652, 233] width 161 height 25
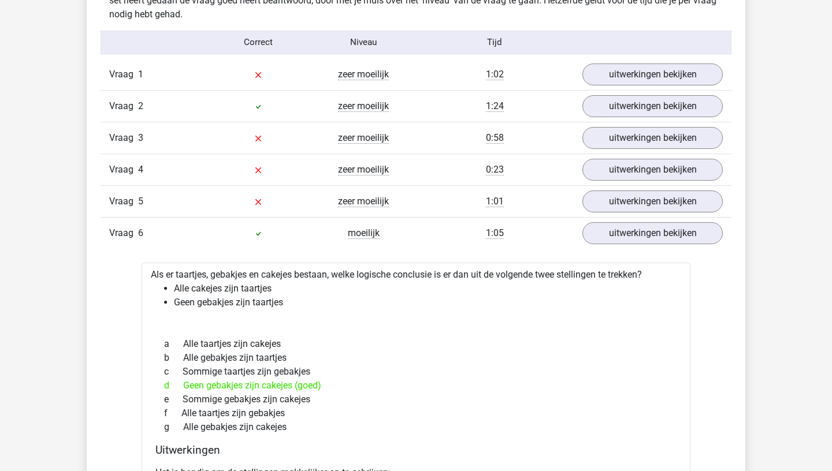
click at [237, 283] on li "Alle cakejes zijn taartjes" at bounding box center [427, 289] width 507 height 14
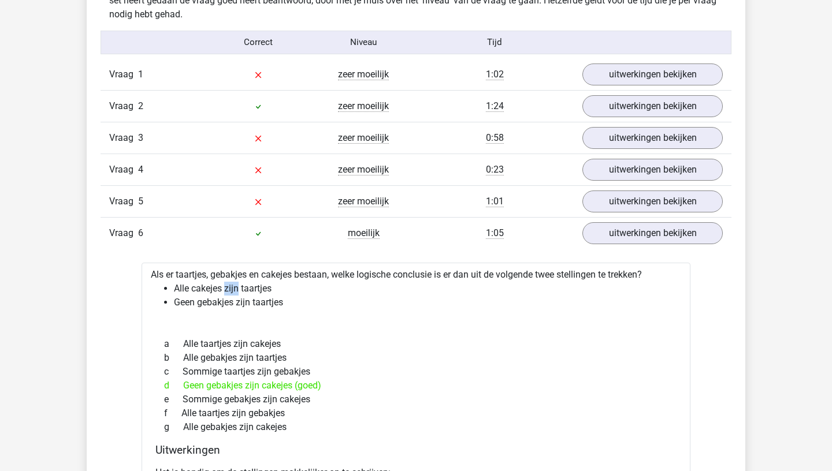
click at [237, 283] on li "Alle cakejes zijn taartjes" at bounding box center [427, 289] width 507 height 14
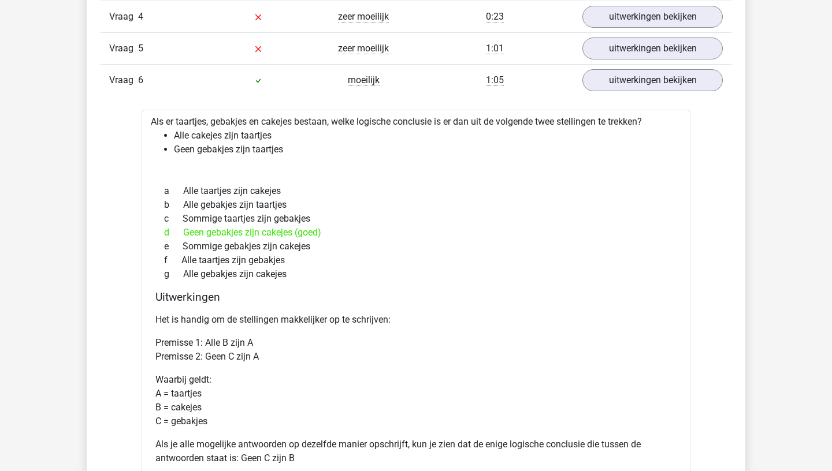
scroll to position [1095, 0]
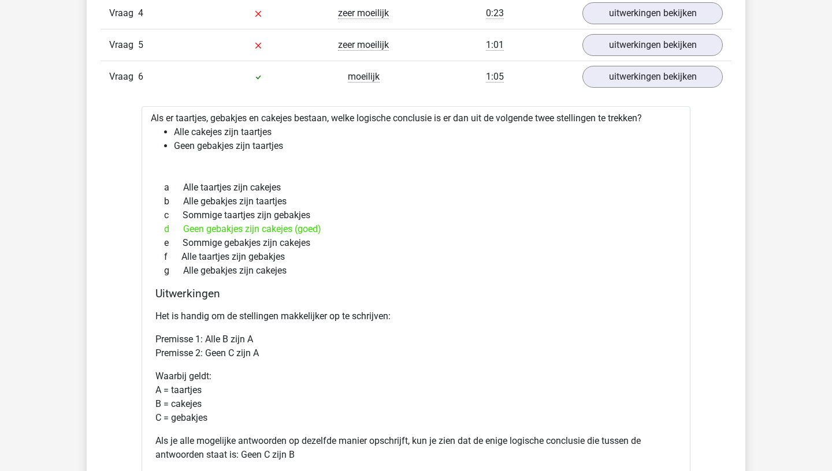
click at [228, 320] on p "Het is handig om de stellingen makkelijker op te schrijven:" at bounding box center [415, 317] width 521 height 14
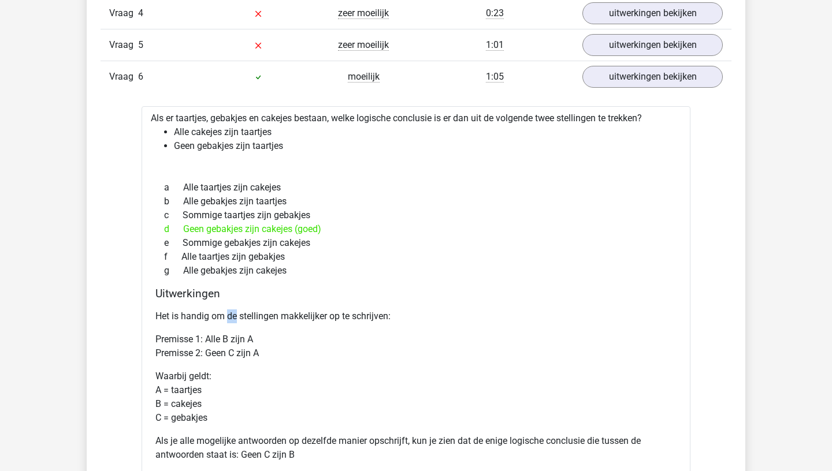
click at [228, 320] on p "Het is handig om de stellingen makkelijker op te schrijven:" at bounding box center [415, 317] width 521 height 14
click at [223, 321] on p "Het is handig om de stellingen makkelijker op te schrijven:" at bounding box center [415, 317] width 521 height 14
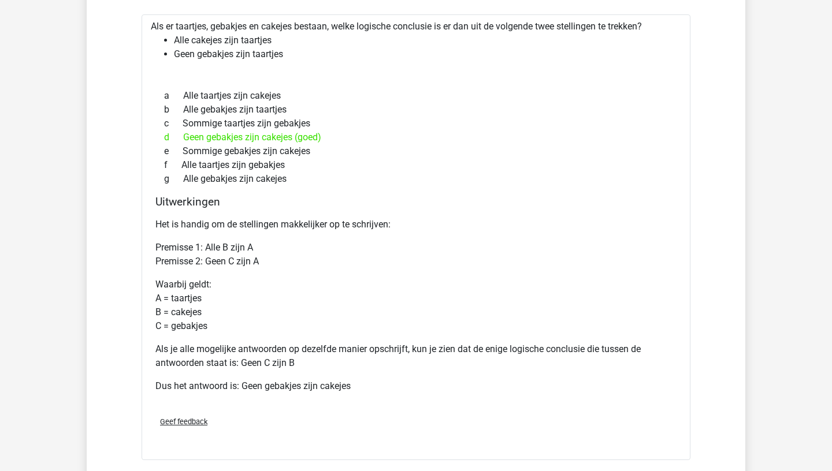
scroll to position [1190, 0]
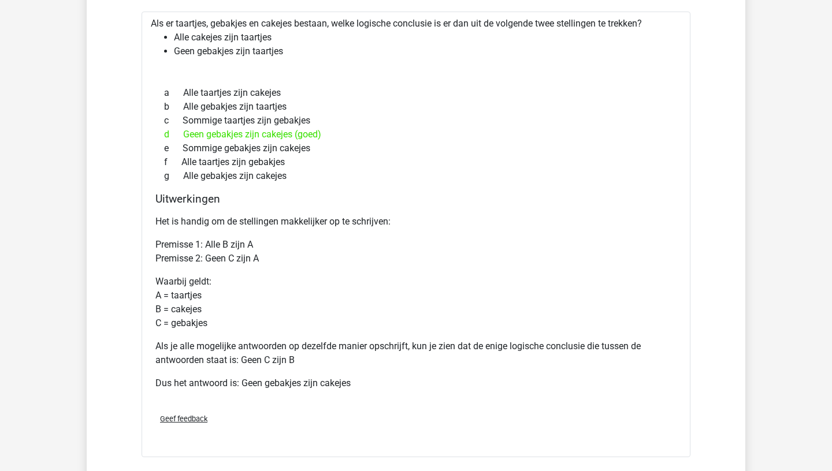
click at [227, 348] on p "Als je alle mogelijke antwoorden op dezelfde manier opschrijft, kun je zien dat…" at bounding box center [415, 354] width 521 height 28
click at [224, 348] on p "Als je alle mogelijke antwoorden op dezelfde manier opschrijft, kun je zien dat…" at bounding box center [415, 354] width 521 height 28
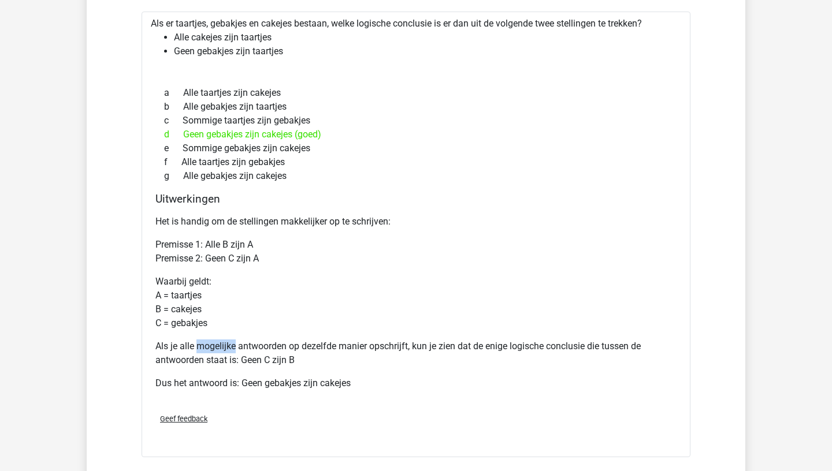
click at [224, 348] on p "Als je alle mogelijke antwoorden op dezelfde manier opschrijft, kun je zien dat…" at bounding box center [415, 354] width 521 height 28
click at [239, 357] on p "Als je alle mogelijke antwoorden op dezelfde manier opschrijft, kun je zien dat…" at bounding box center [415, 354] width 521 height 28
click at [232, 357] on p "Als je alle mogelijke antwoorden op dezelfde manier opschrijft, kun je zien dat…" at bounding box center [415, 354] width 521 height 28
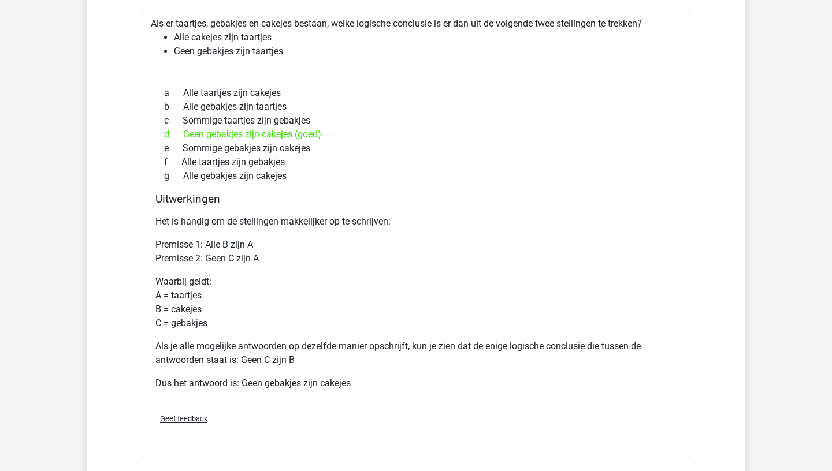
click at [232, 357] on p "Als je alle mogelijke antwoorden op dezelfde manier opschrijft, kun je zien dat…" at bounding box center [415, 354] width 521 height 28
click at [237, 359] on p "Als je alle mogelijke antwoorden op dezelfde manier opschrijft, kun je zien dat…" at bounding box center [415, 354] width 521 height 28
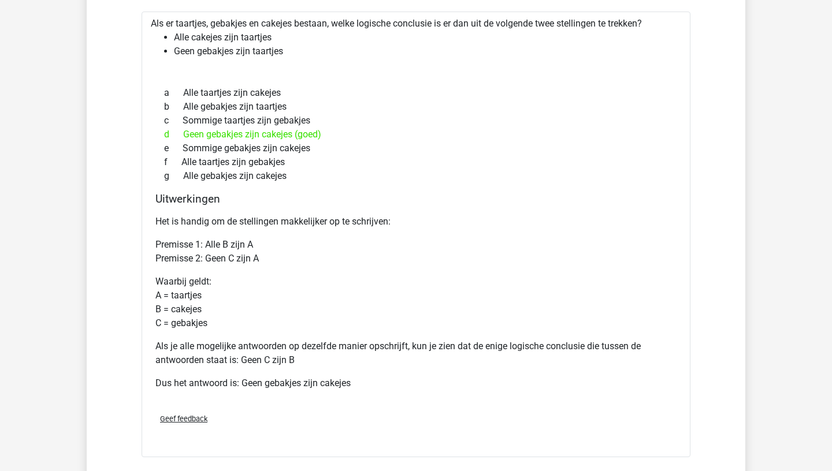
click at [227, 363] on p "Als je alle mogelijke antwoorden op dezelfde manier opschrijft, kun je zien dat…" at bounding box center [415, 354] width 521 height 28
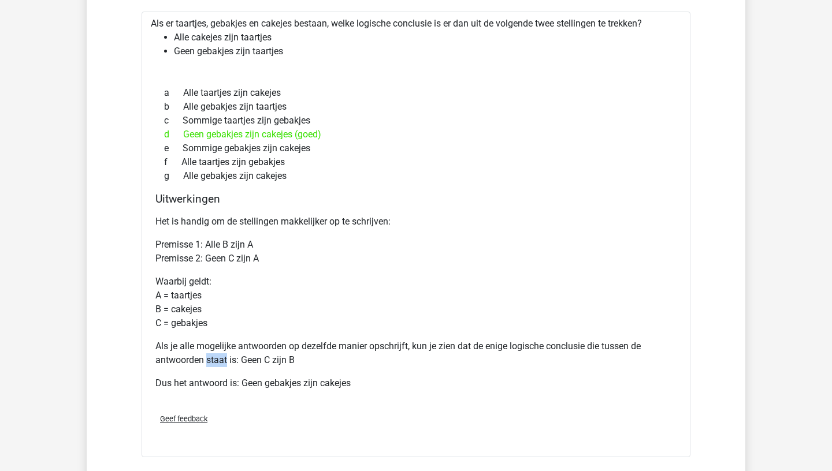
click at [227, 363] on p "Als je alle mogelijke antwoorden op dezelfde manier opschrijft, kun je zien dat…" at bounding box center [415, 354] width 521 height 28
click at [226, 363] on p "Als je alle mogelijke antwoorden op dezelfde manier opschrijft, kun je zien dat…" at bounding box center [415, 354] width 521 height 28
click at [224, 363] on p "Als je alle mogelijke antwoorden op dezelfde manier opschrijft, kun je zien dat…" at bounding box center [415, 354] width 521 height 28
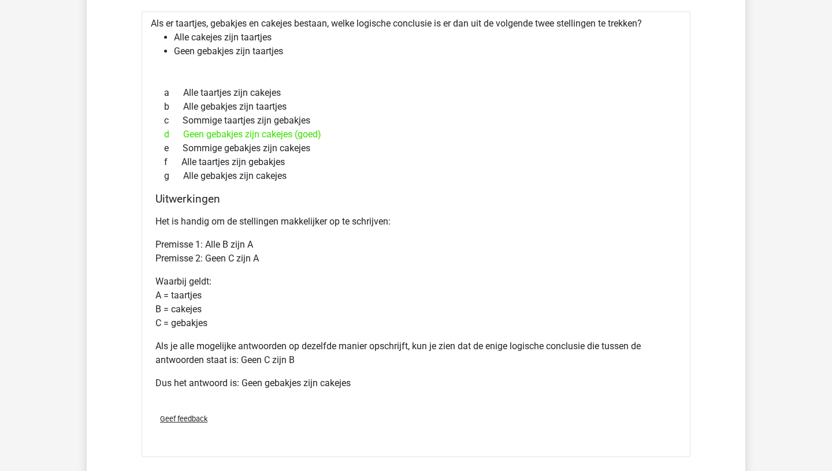
click at [224, 363] on p "Als je alle mogelijke antwoorden op dezelfde manier opschrijft, kun je zien dat…" at bounding box center [415, 354] width 521 height 28
click at [226, 363] on p "Als je alle mogelijke antwoorden op dezelfde manier opschrijft, kun je zien dat…" at bounding box center [415, 354] width 521 height 28
click at [222, 357] on p "Als je alle mogelijke antwoorden op dezelfde manier opschrijft, kun je zien dat…" at bounding box center [415, 354] width 521 height 28
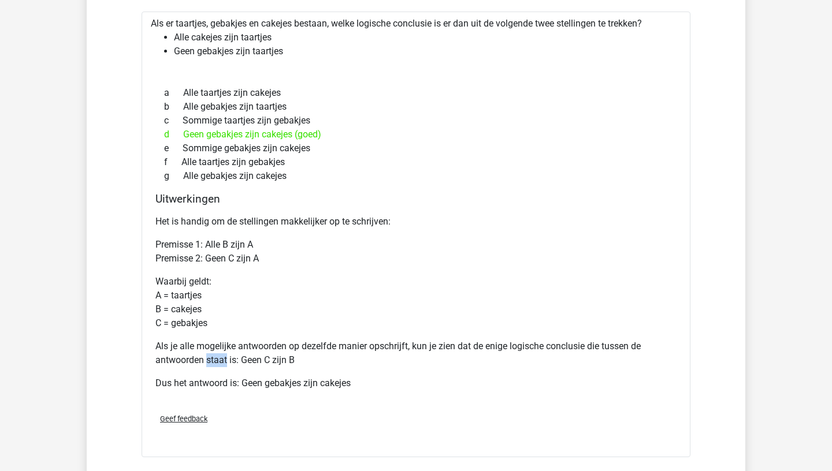
click at [222, 357] on p "Als je alle mogelijke antwoorden op dezelfde manier opschrijft, kun je zien dat…" at bounding box center [415, 354] width 521 height 28
click at [248, 340] on div "Het is handig om de stellingen makkelijker op te schrijven: Premisse 1: Alle B …" at bounding box center [415, 307] width 521 height 194
click at [248, 342] on p "Als je alle mogelijke antwoorden op dezelfde manier opschrijft, kun je zien dat…" at bounding box center [415, 354] width 521 height 28
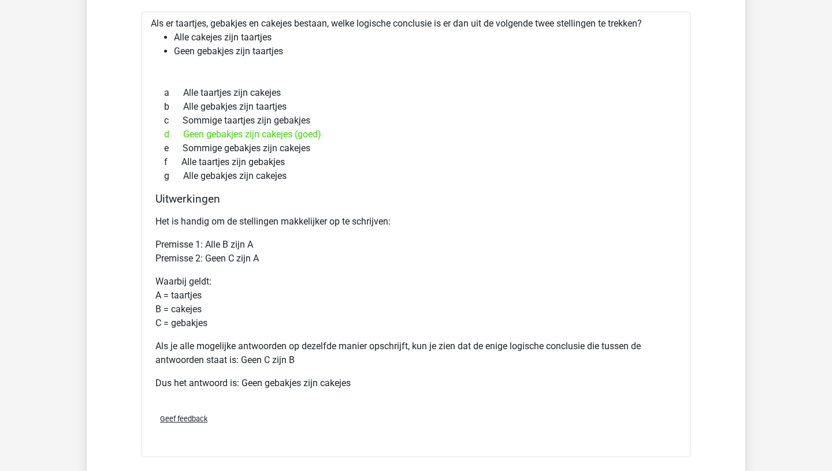
click at [248, 342] on p "Als je alle mogelijke antwoorden op dezelfde manier opschrijft, kun je zien dat…" at bounding box center [415, 354] width 521 height 28
click at [247, 345] on p "Als je alle mogelijke antwoorden op dezelfde manier opschrijft, kun je zien dat…" at bounding box center [415, 354] width 521 height 28
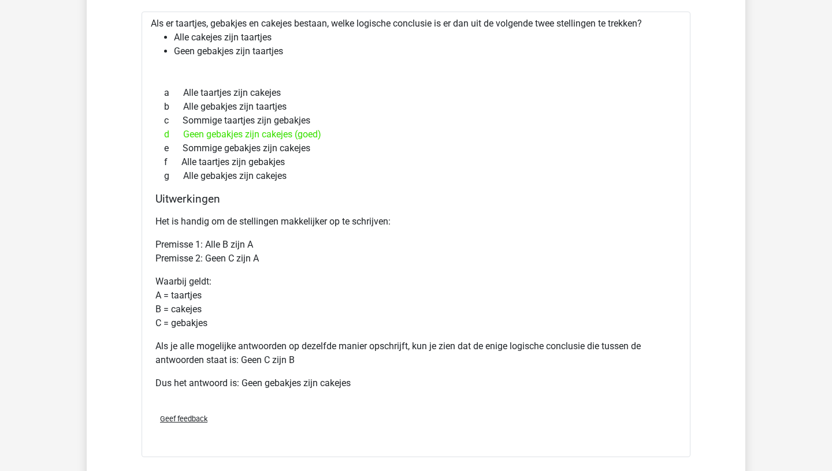
click at [250, 346] on p "Als je alle mogelijke antwoorden op dezelfde manier opschrijft, kun je zien dat…" at bounding box center [415, 354] width 521 height 28
click at [247, 347] on p "Als je alle mogelijke antwoorden op dezelfde manier opschrijft, kun je zien dat…" at bounding box center [415, 354] width 521 height 28
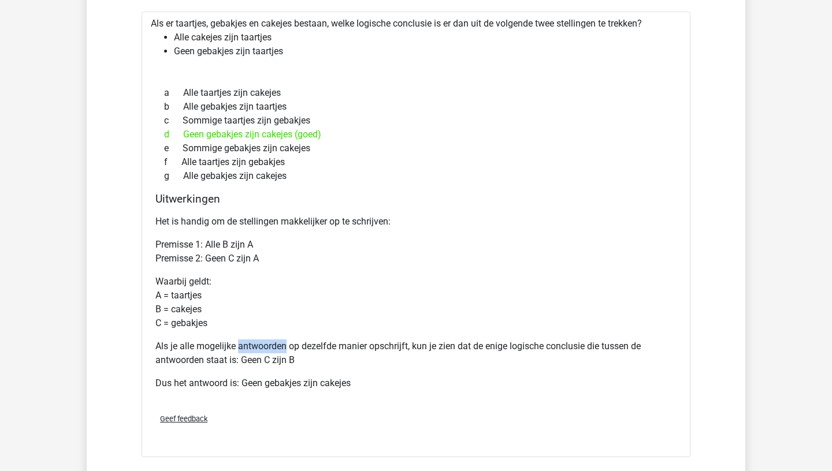
click at [247, 347] on p "Als je alle mogelijke antwoorden op dezelfde manier opschrijft, kun je zien dat…" at bounding box center [415, 354] width 521 height 28
click at [244, 351] on p "Als je alle mogelijke antwoorden op dezelfde manier opschrijft, kun je zien dat…" at bounding box center [415, 354] width 521 height 28
click at [237, 360] on p "Als je alle mogelijke antwoorden op dezelfde manier opschrijft, kun je zien dat…" at bounding box center [415, 354] width 521 height 28
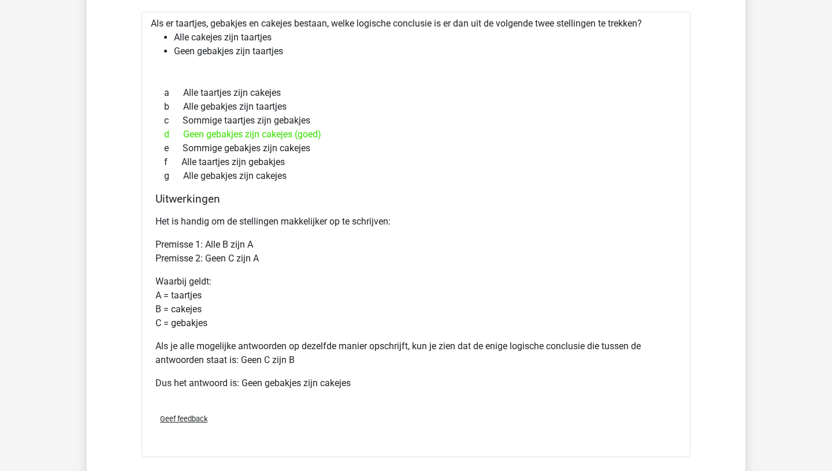
click at [237, 360] on p "Als je alle mogelijke antwoorden op dezelfde manier opschrijft, kun je zien dat…" at bounding box center [415, 354] width 521 height 28
click at [246, 359] on p "Als je alle mogelijke antwoorden op dezelfde manier opschrijft, kun je zien dat…" at bounding box center [415, 354] width 521 height 28
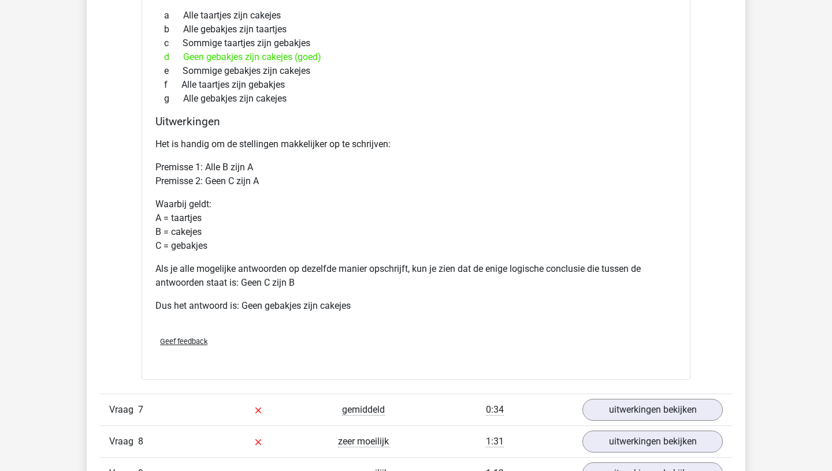
scroll to position [1220, 0]
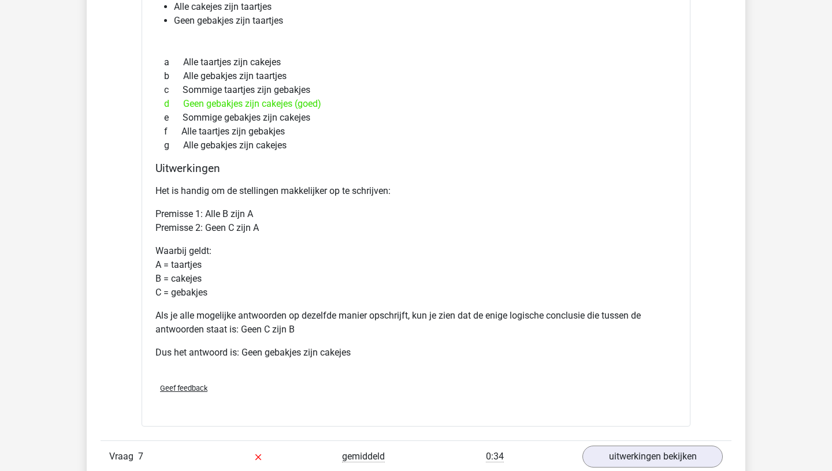
click at [263, 318] on p "Als je alle mogelijke antwoorden op dezelfde manier opschrijft, kun je zien dat…" at bounding box center [415, 323] width 521 height 28
click at [252, 316] on p "Als je alle mogelijke antwoorden op dezelfde manier opschrijft, kun je zien dat…" at bounding box center [415, 323] width 521 height 28
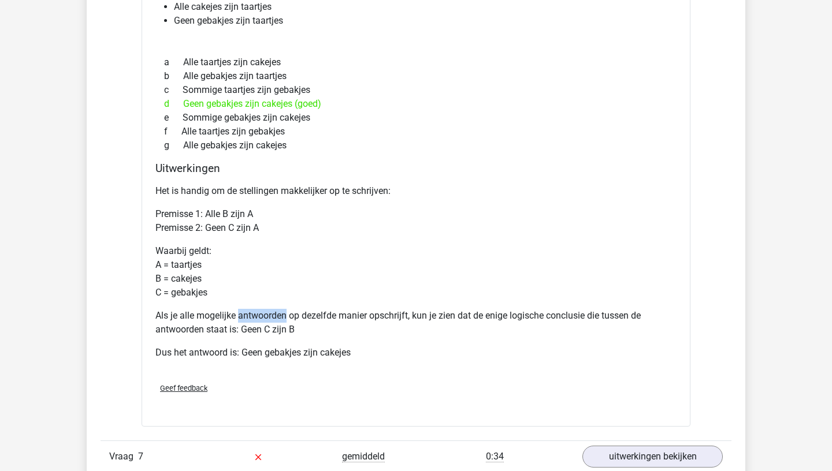
click at [252, 316] on p "Als je alle mogelijke antwoorden op dezelfde manier opschrijft, kun je zien dat…" at bounding box center [415, 323] width 521 height 28
click at [250, 313] on p "Als je alle mogelijke antwoorden op dezelfde manier opschrijft, kun je zien dat…" at bounding box center [415, 323] width 521 height 28
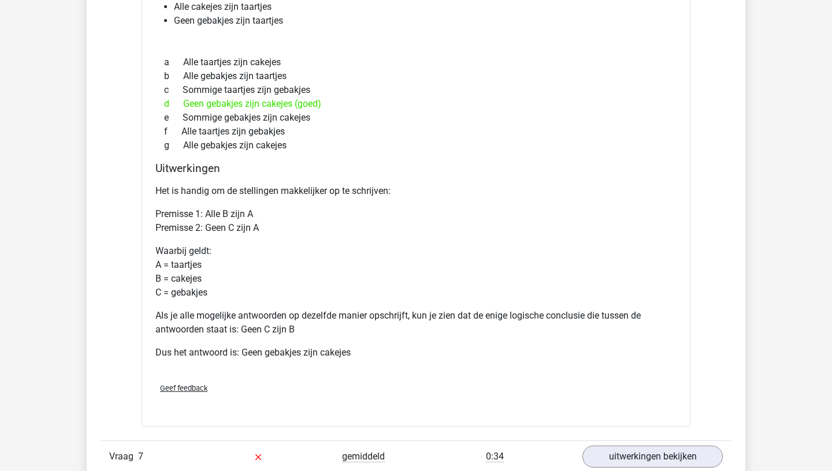
click at [252, 314] on p "Als je alle mogelijke antwoorden op dezelfde manier opschrijft, kun je zien dat…" at bounding box center [415, 323] width 521 height 28
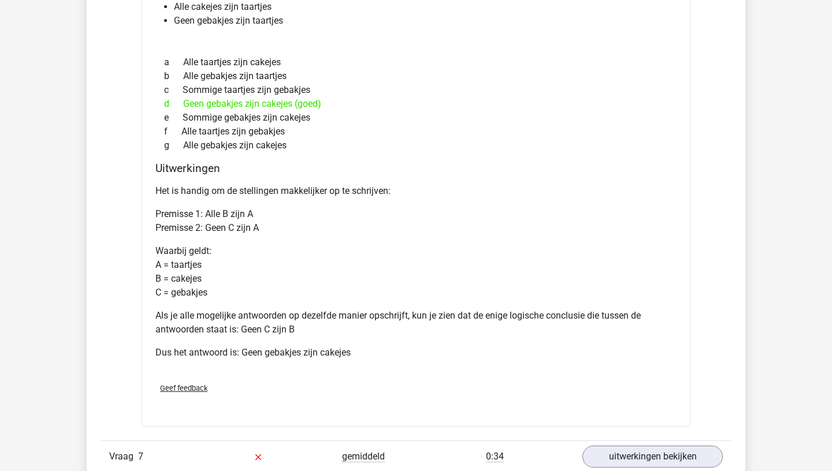
click at [252, 314] on p "Als je alle mogelijke antwoorden op dezelfde manier opschrijft, kun je zien dat…" at bounding box center [415, 323] width 521 height 28
click at [250, 317] on p "Als je alle mogelijke antwoorden op dezelfde manier opschrijft, kun je zien dat…" at bounding box center [415, 323] width 521 height 28
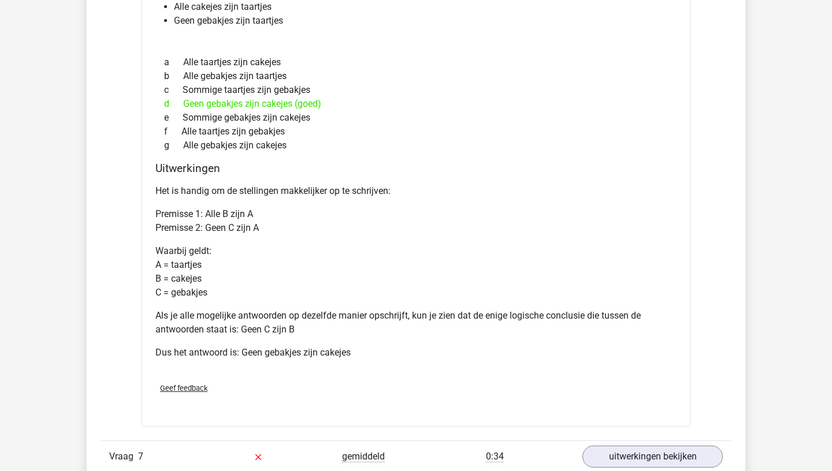
click at [248, 319] on p "Als je alle mogelijke antwoorden op dezelfde manier opschrijft, kun je zien dat…" at bounding box center [415, 323] width 521 height 28
click at [250, 319] on p "Als je alle mogelijke antwoorden op dezelfde manier opschrijft, kun je zien dat…" at bounding box center [415, 323] width 521 height 28
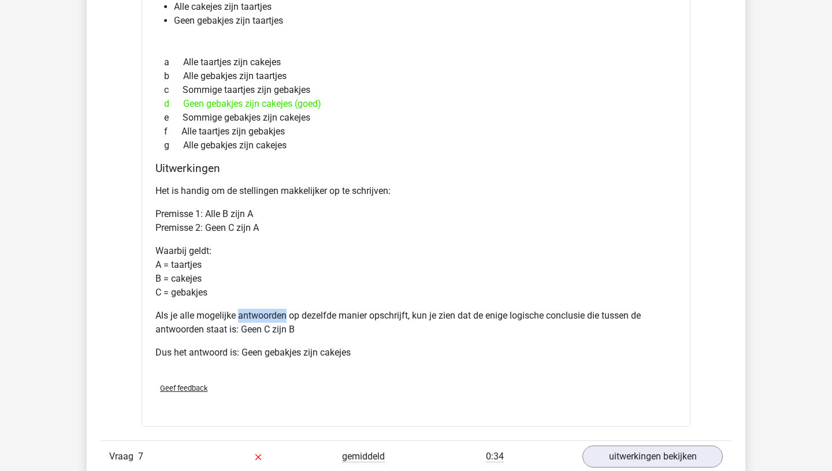
click at [250, 319] on p "Als je alle mogelijke antwoorden op dezelfde manier opschrijft, kun je zien dat…" at bounding box center [415, 323] width 521 height 28
click at [255, 321] on p "Als je alle mogelijke antwoorden op dezelfde manier opschrijft, kun je zien dat…" at bounding box center [415, 323] width 521 height 28
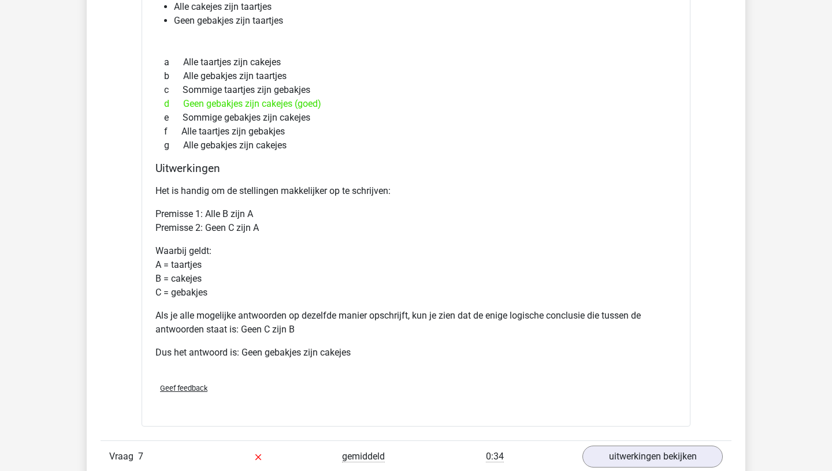
click at [255, 321] on p "Als je alle mogelijke antwoorden op dezelfde manier opschrijft, kun je zien dat…" at bounding box center [415, 323] width 521 height 28
click at [251, 322] on p "Als je alle mogelijke antwoorden op dezelfde manier opschrijft, kun je zien dat…" at bounding box center [415, 323] width 521 height 28
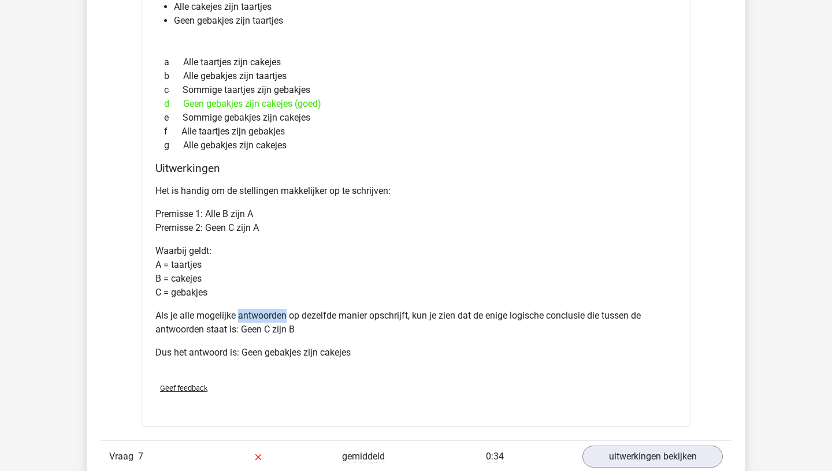
click at [251, 322] on p "Als je alle mogelijke antwoorden op dezelfde manier opschrijft, kun je zien dat…" at bounding box center [415, 323] width 521 height 28
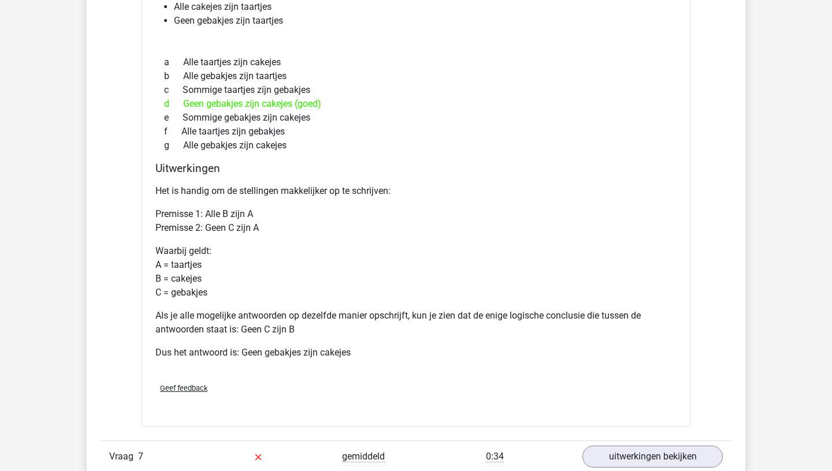
click at [251, 322] on p "Als je alle mogelijke antwoorden op dezelfde manier opschrijft, kun je zien dat…" at bounding box center [415, 323] width 521 height 28
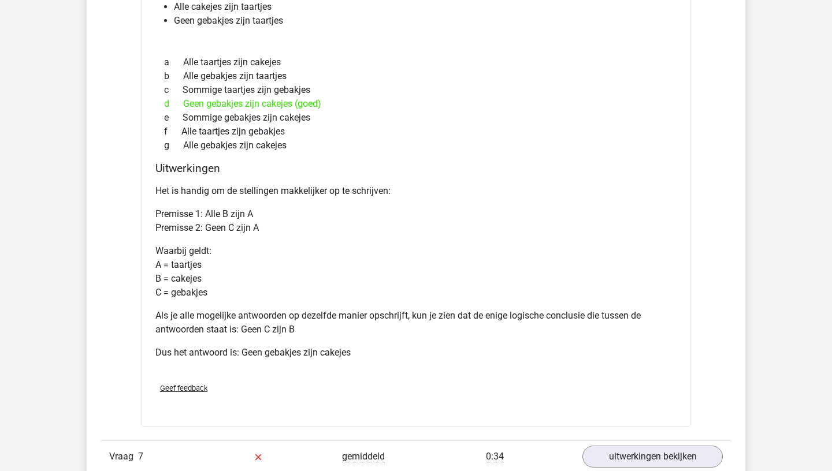
click at [251, 322] on p "Als je alle mogelijke antwoorden op dezelfde manier opschrijft, kun je zien dat…" at bounding box center [415, 323] width 521 height 28
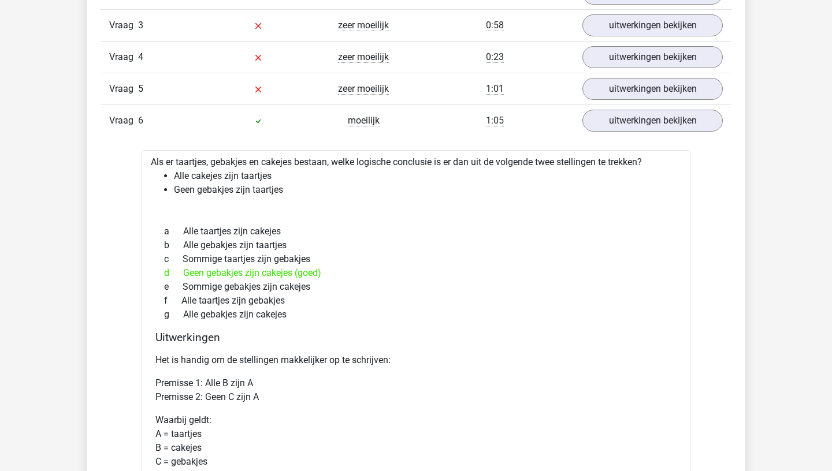
scroll to position [1052, 0]
click at [225, 177] on li "Alle cakejes zijn taartjes" at bounding box center [427, 175] width 507 height 14
click at [233, 183] on li "Geen gebakjes zijn taartjes" at bounding box center [427, 189] width 507 height 14
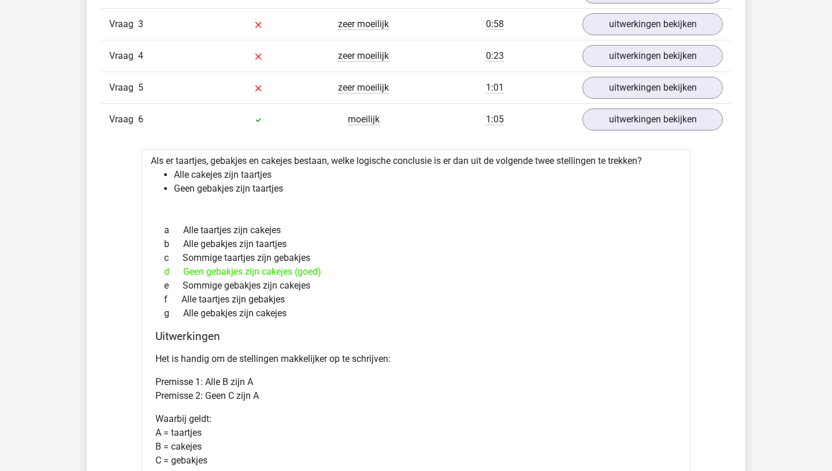
click at [233, 183] on li "Geen gebakjes zijn taartjes" at bounding box center [427, 189] width 507 height 14
click at [229, 188] on li "Geen gebakjes zijn taartjes" at bounding box center [427, 189] width 507 height 14
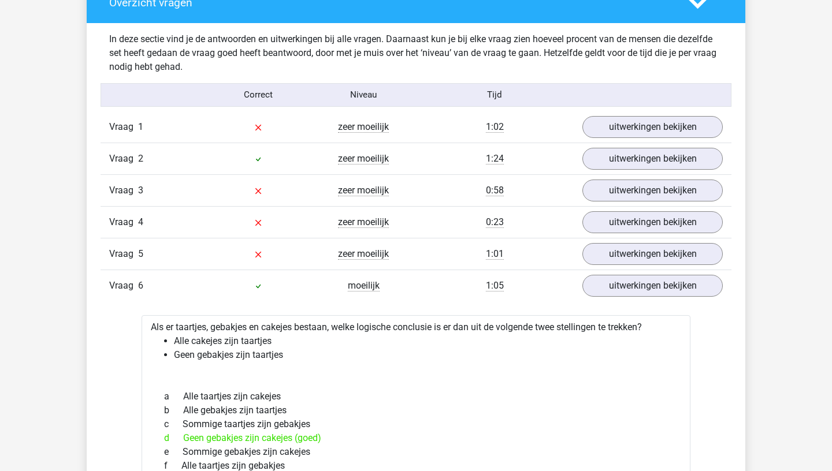
scroll to position [875, 0]
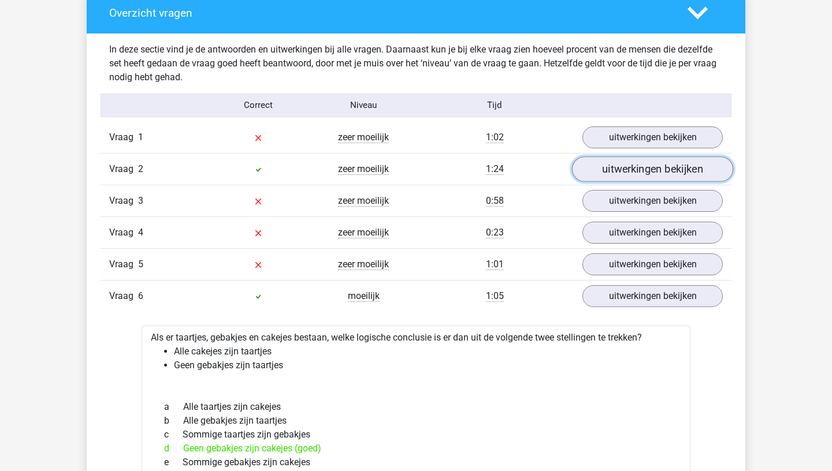
click at [643, 169] on link "uitwerkingen bekijken" at bounding box center [652, 169] width 161 height 25
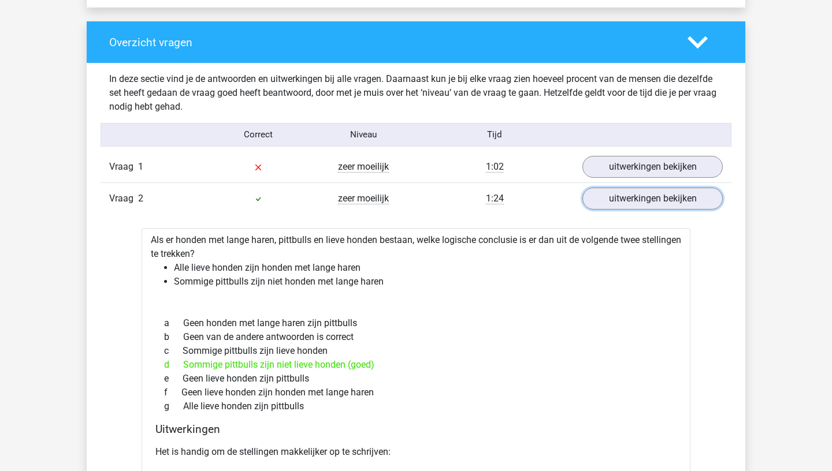
scroll to position [843, 0]
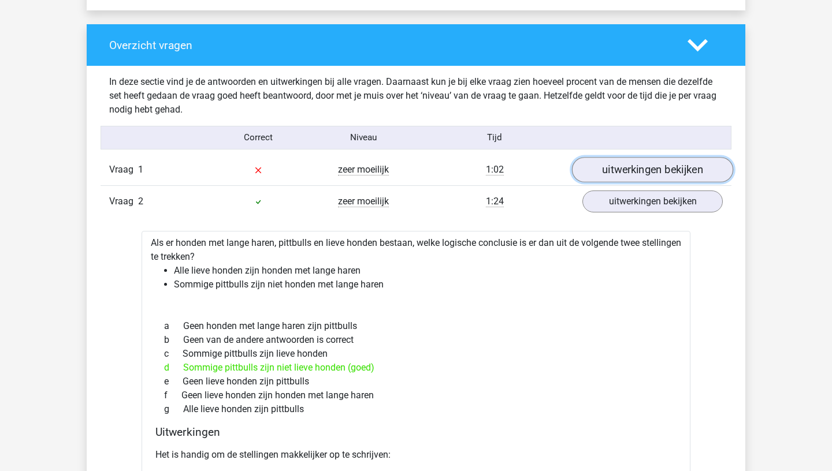
click at [625, 172] on link "uitwerkingen bekijken" at bounding box center [652, 169] width 161 height 25
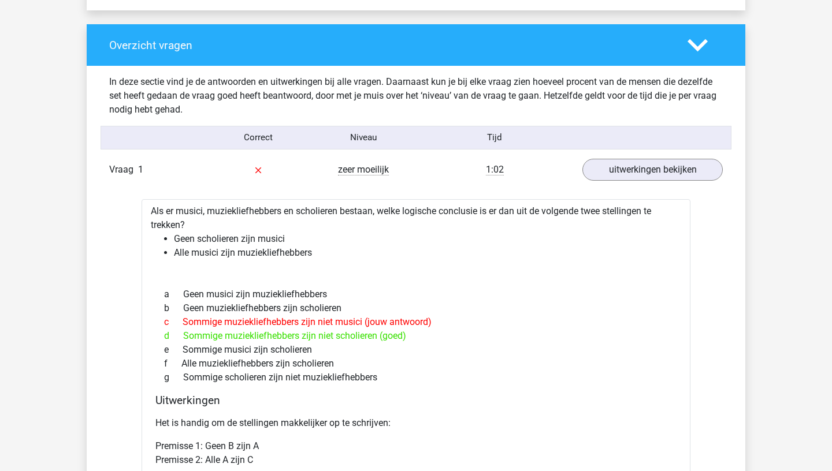
click at [295, 255] on li "Alle musici zijn muziekliefhebbers" at bounding box center [427, 253] width 507 height 14
click at [253, 256] on li "Alle musici zijn muziekliefhebbers" at bounding box center [427, 253] width 507 height 14
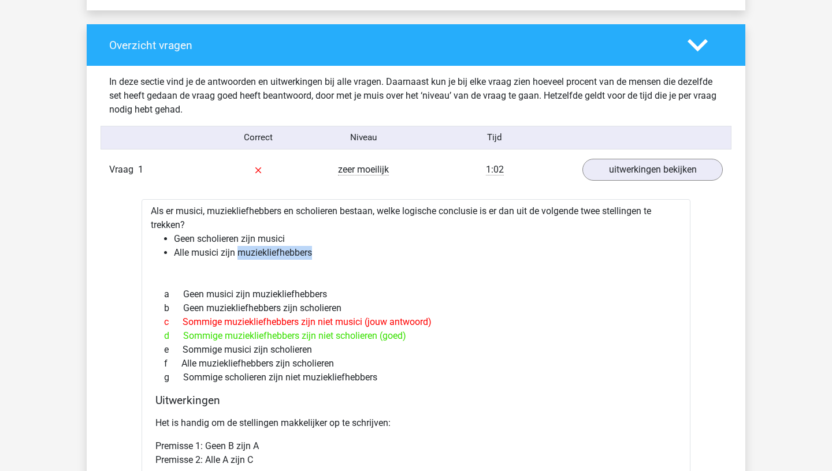
click at [253, 256] on li "Alle musici zijn muziekliefhebbers" at bounding box center [427, 253] width 507 height 14
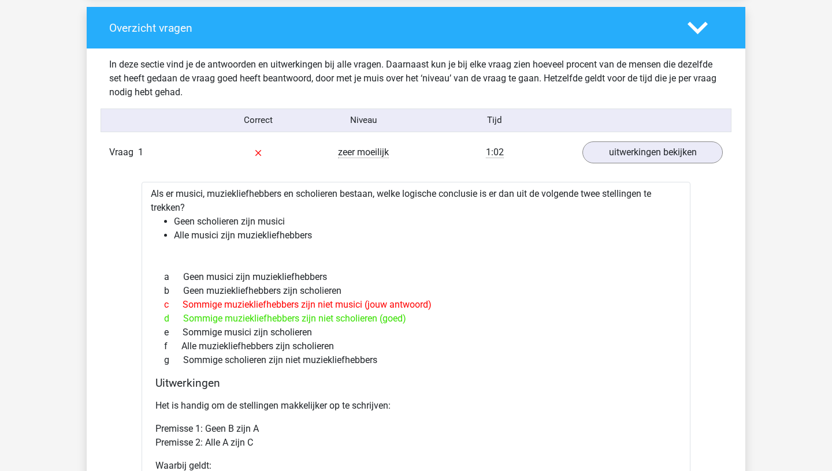
scroll to position [864, 0]
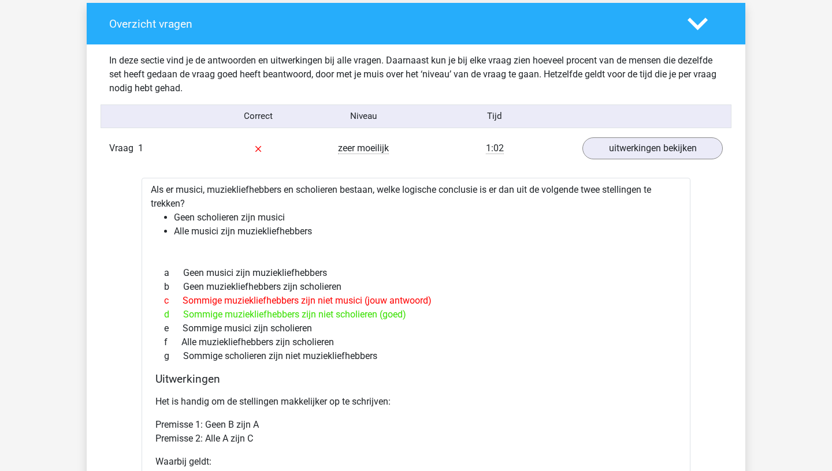
click at [251, 307] on div "c Sommige muziekliefhebbers zijn niet musici (jouw antwoord)" at bounding box center [415, 301] width 521 height 14
click at [253, 307] on div "c Sommige muziekliefhebbers zijn niet musici (jouw antwoord)" at bounding box center [415, 301] width 521 height 14
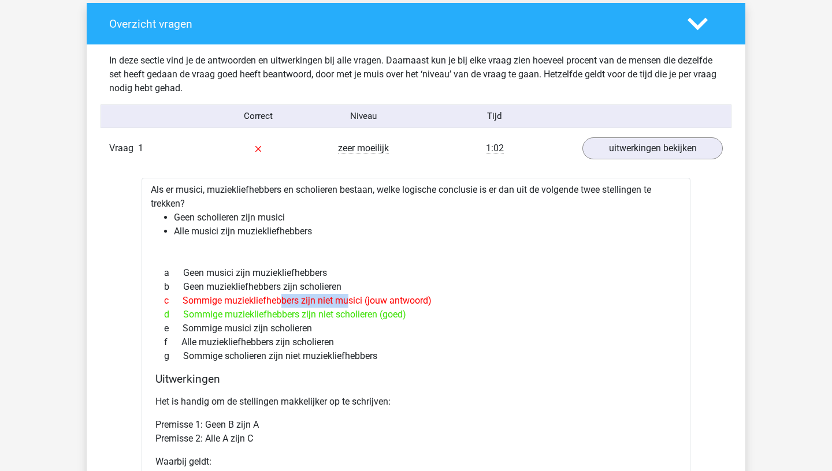
click at [253, 307] on div "c Sommige muziekliefhebbers zijn niet musici (jouw antwoord)" at bounding box center [415, 301] width 521 height 14
click at [254, 307] on div "c Sommige muziekliefhebbers zijn niet musici (jouw antwoord)" at bounding box center [415, 301] width 521 height 14
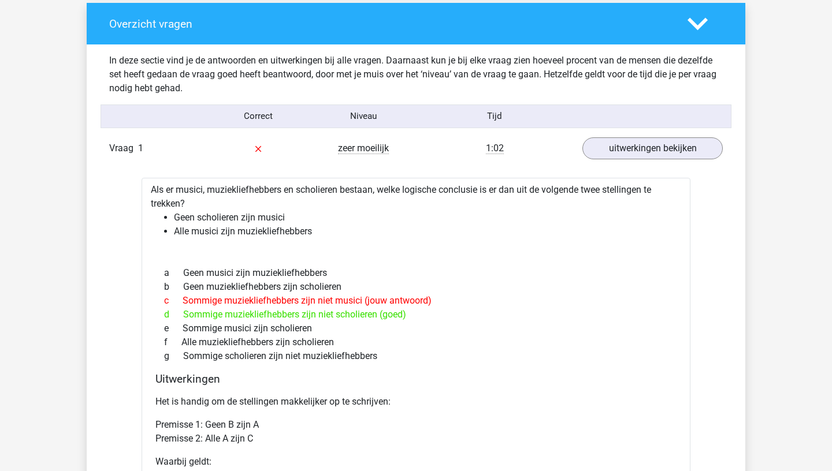
click at [254, 307] on div "c Sommige muziekliefhebbers zijn niet musici (jouw antwoord)" at bounding box center [415, 301] width 521 height 14
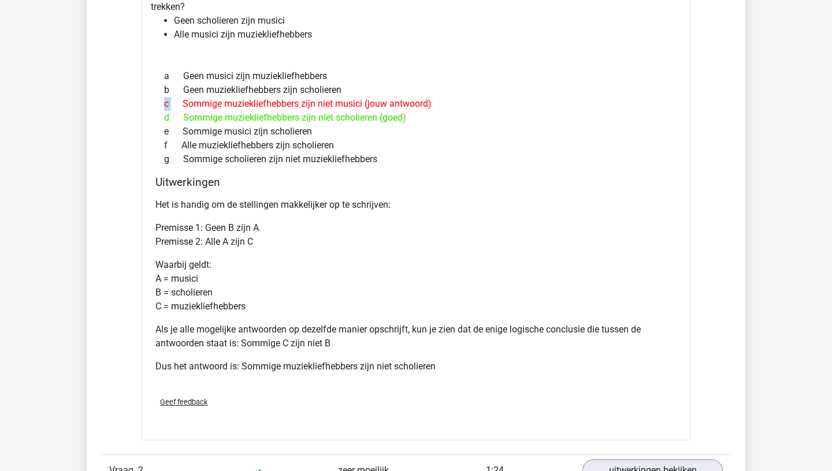
scroll to position [1064, 0]
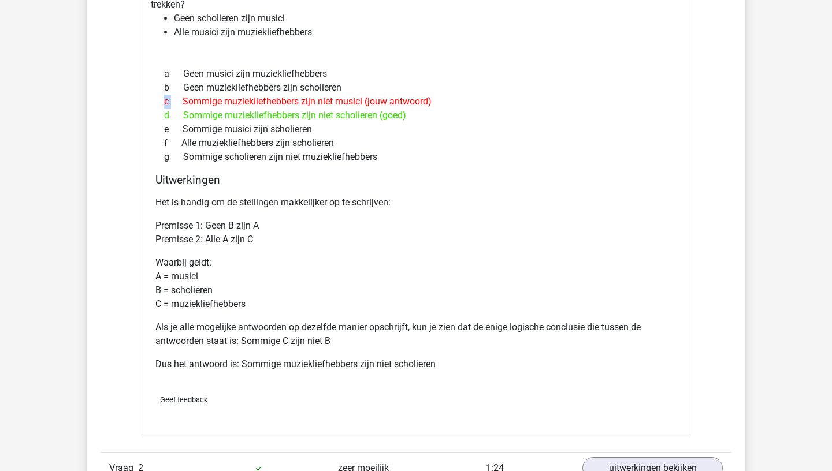
click at [254, 329] on p "Als je alle mogelijke antwoorden op dezelfde manier opschrijft, kun je zien dat…" at bounding box center [415, 335] width 521 height 28
click at [251, 329] on p "Als je alle mogelijke antwoorden op dezelfde manier opschrijft, kun je zien dat…" at bounding box center [415, 335] width 521 height 28
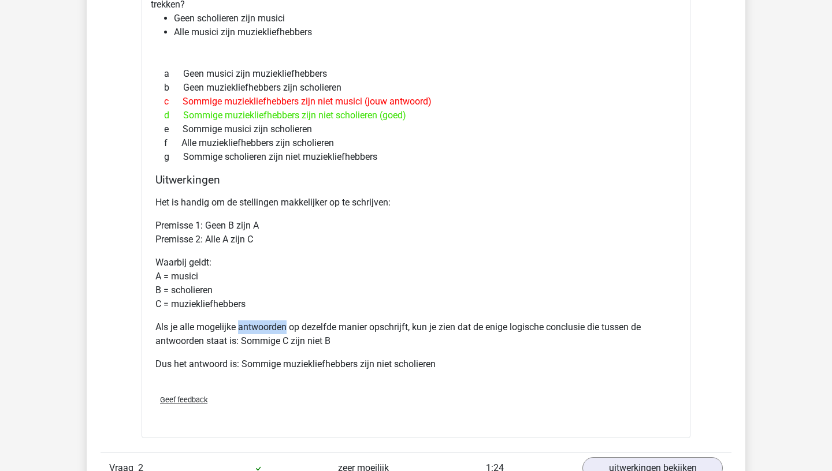
click at [251, 329] on p "Als je alle mogelijke antwoorden op dezelfde manier opschrijft, kun je zien dat…" at bounding box center [415, 335] width 521 height 28
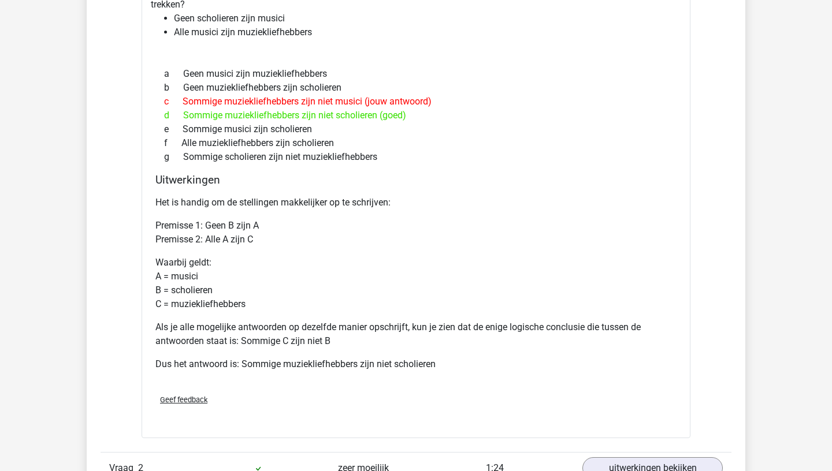
click at [251, 329] on p "Als je alle mogelijke antwoorden op dezelfde manier opschrijft, kun je zien dat…" at bounding box center [415, 335] width 521 height 28
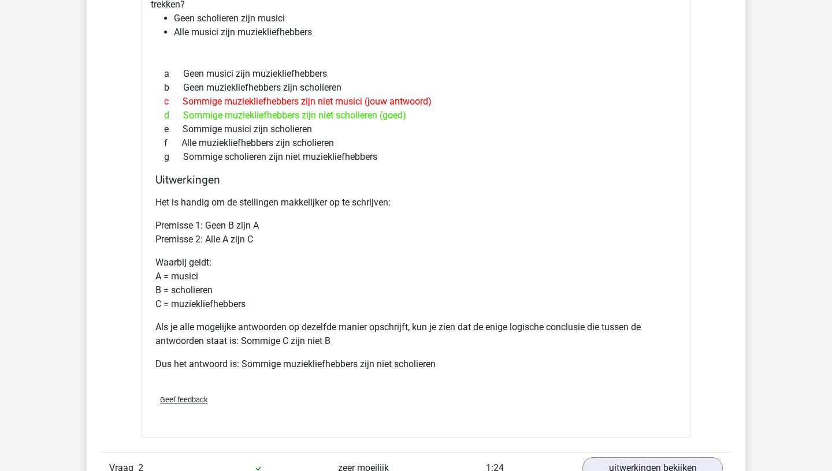
click at [251, 329] on p "Als je alle mogelijke antwoorden op dezelfde manier opschrijft, kun je zien dat…" at bounding box center [415, 335] width 521 height 28
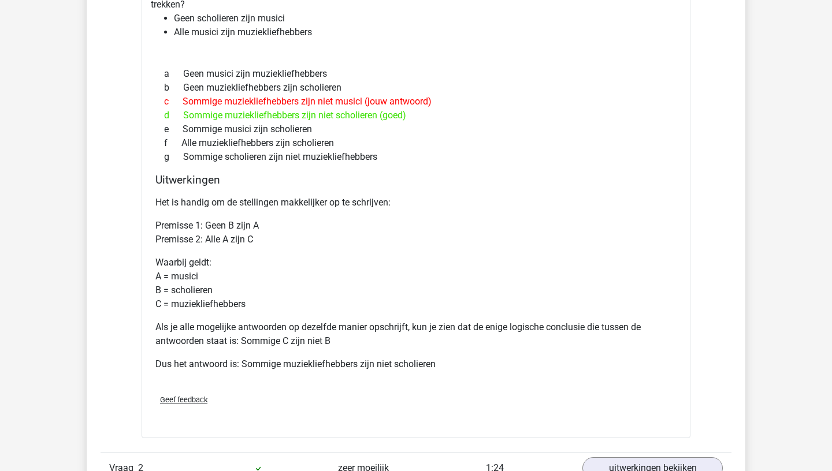
click at [251, 329] on p "Als je alle mogelijke antwoorden op dezelfde manier opschrijft, kun je zien dat…" at bounding box center [415, 335] width 521 height 28
click at [257, 331] on p "Als je alle mogelijke antwoorden op dezelfde manier opschrijft, kun je zien dat…" at bounding box center [415, 335] width 521 height 28
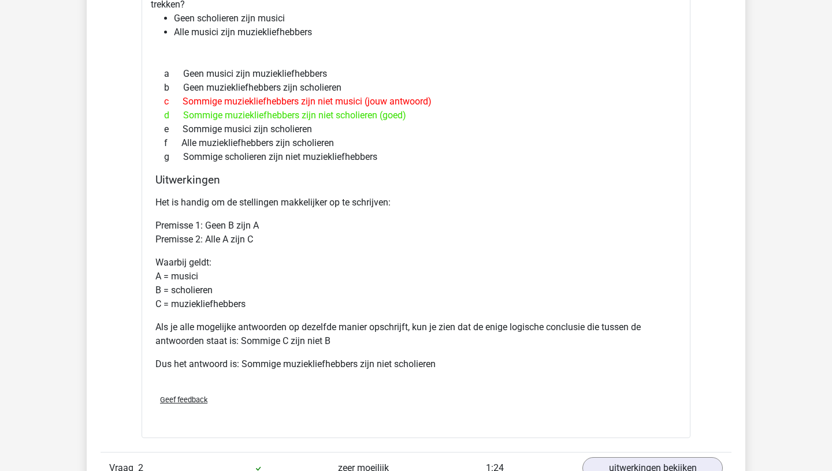
click at [257, 331] on p "Als je alle mogelijke antwoorden op dezelfde manier opschrijft, kun je zien dat…" at bounding box center [415, 335] width 521 height 28
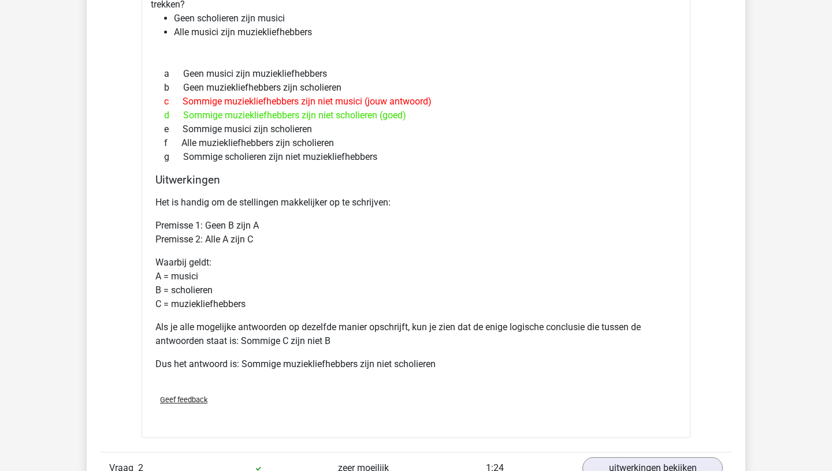
click at [257, 331] on p "Als je alle mogelijke antwoorden op dezelfde manier opschrijft, kun je zien dat…" at bounding box center [415, 335] width 521 height 28
click at [257, 332] on p "Als je alle mogelijke antwoorden op dezelfde manier opschrijft, kun je zien dat…" at bounding box center [415, 335] width 521 height 28
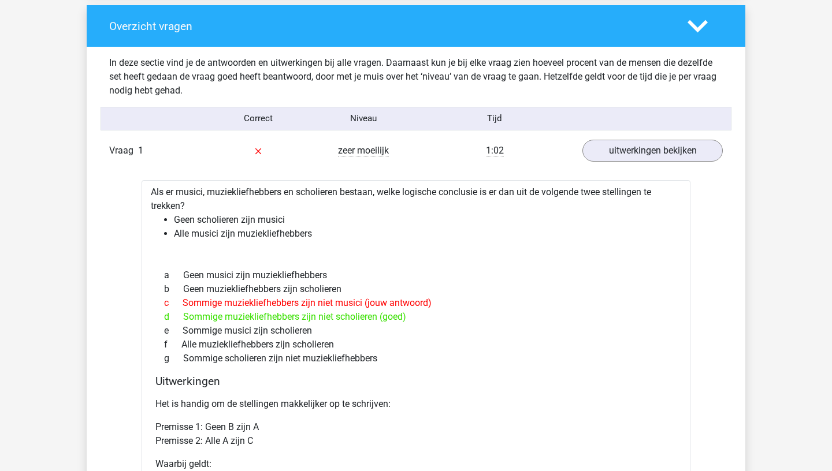
scroll to position [858, 0]
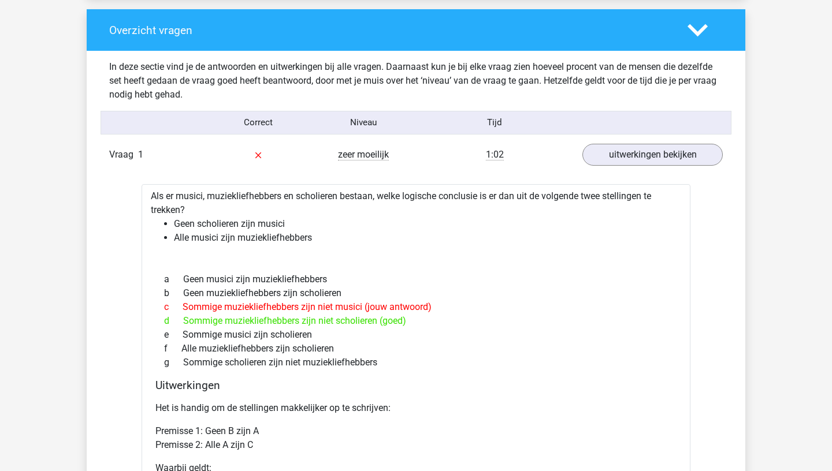
click at [595, 169] on div "Vraag 1 zeer moeilijk 1:02 uitwerkingen bekijken" at bounding box center [416, 154] width 631 height 31
click at [604, 158] on link "uitwerkingen bekijken" at bounding box center [652, 154] width 161 height 25
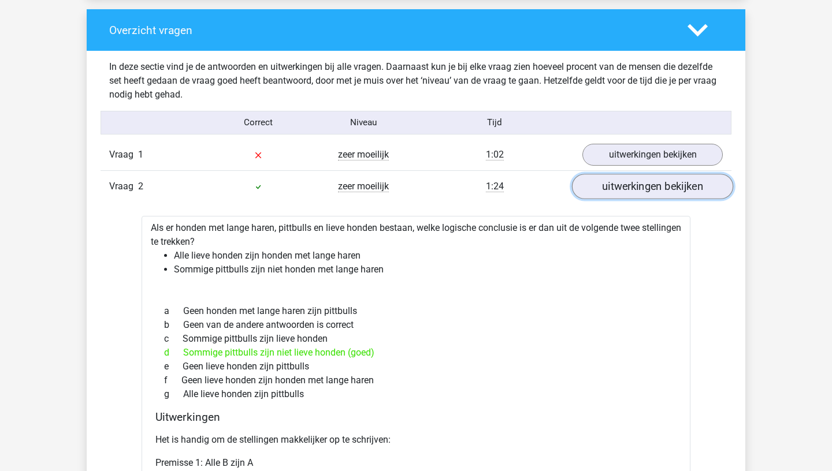
click at [611, 185] on link "uitwerkingen bekijken" at bounding box center [652, 186] width 161 height 25
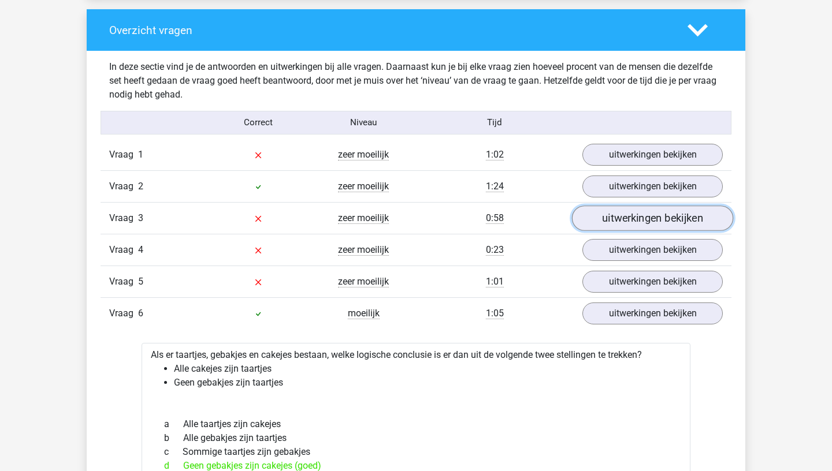
click at [626, 223] on link "uitwerkingen bekijken" at bounding box center [652, 218] width 161 height 25
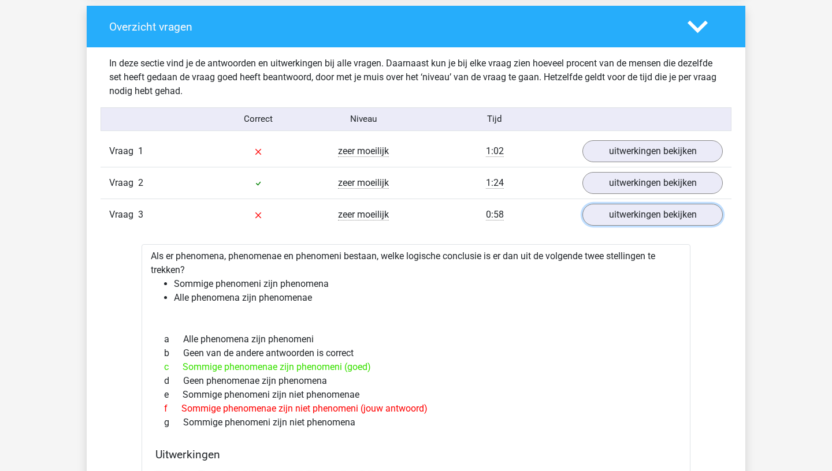
scroll to position [846, 0]
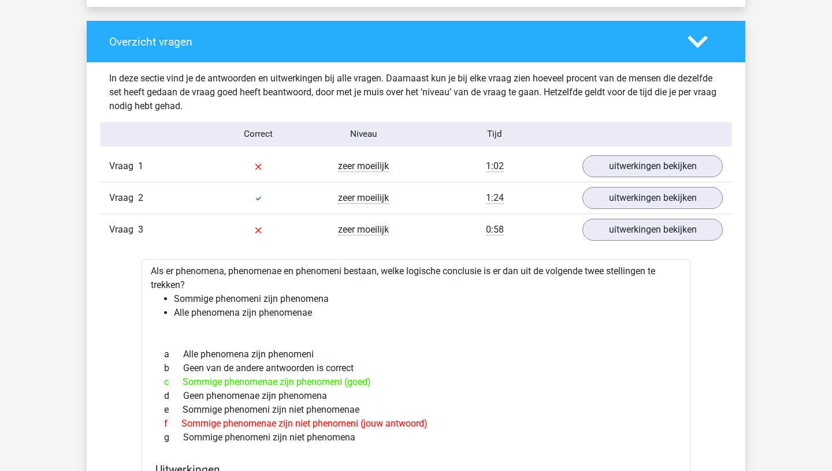
click at [236, 382] on div "c Sommige phenomenae zijn phenomeni (goed)" at bounding box center [415, 383] width 521 height 14
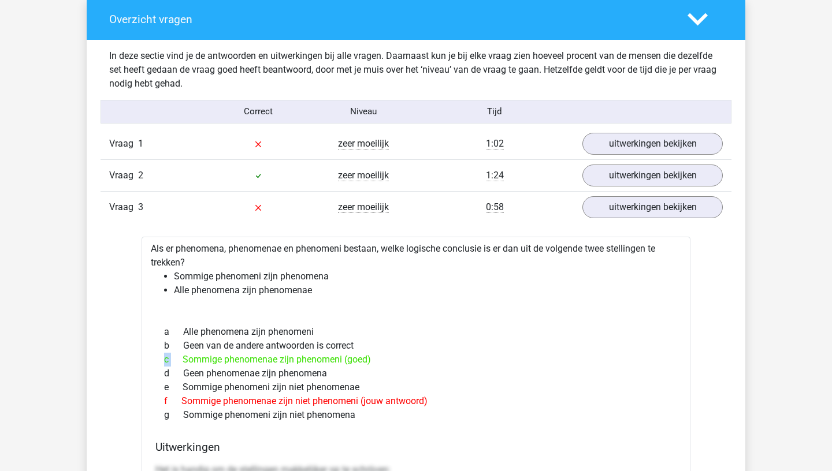
scroll to position [879, 0]
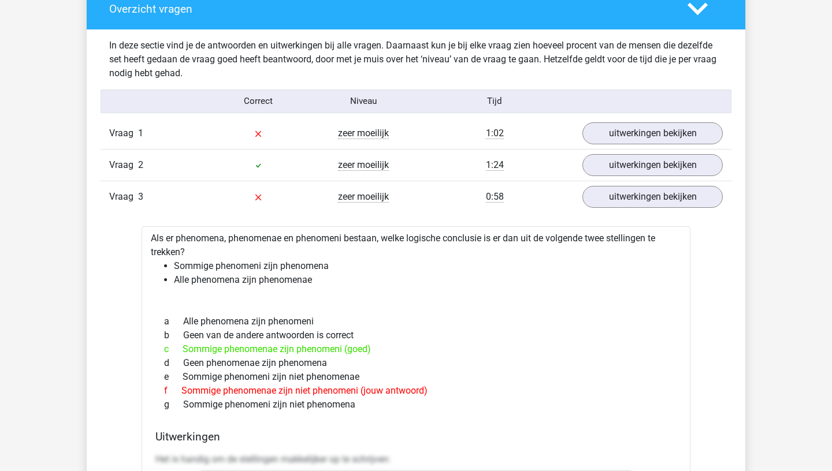
click at [229, 391] on div "f Sommige phenomenae zijn niet phenomeni (jouw antwoord)" at bounding box center [415, 391] width 521 height 14
click at [227, 392] on div "f Sommige phenomenae zijn niet phenomeni (jouw antwoord)" at bounding box center [415, 391] width 521 height 14
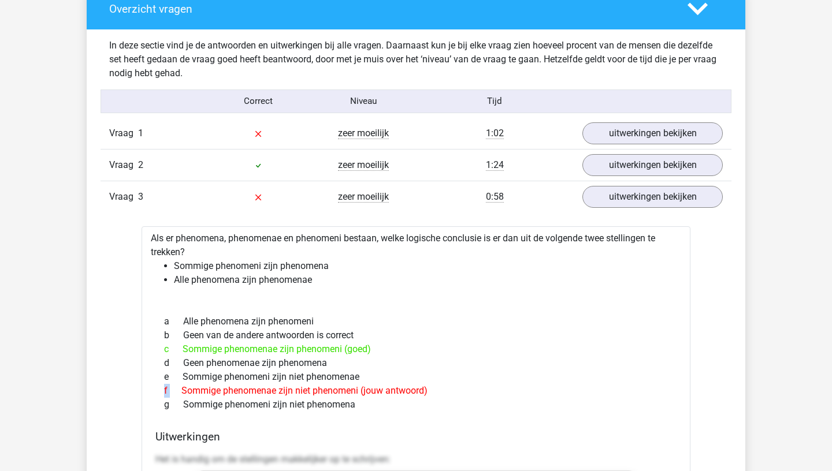
click at [227, 392] on div "f Sommige phenomenae zijn niet phenomeni (jouw antwoord)" at bounding box center [415, 391] width 521 height 14
click at [227, 407] on div "g Sommige phenomeni zijn niet phenomena" at bounding box center [415, 405] width 521 height 14
click at [225, 406] on div "g Sommige phenomeni zijn niet phenomena" at bounding box center [415, 405] width 521 height 14
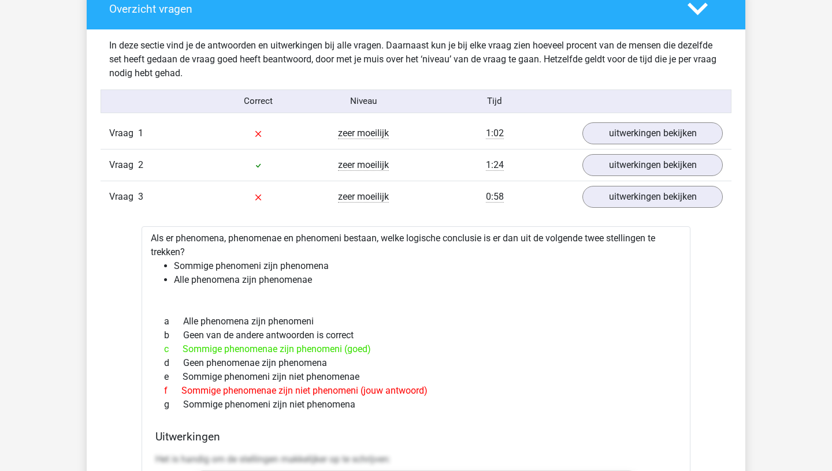
click at [225, 399] on div "g Sommige phenomeni zijn niet phenomena" at bounding box center [415, 405] width 521 height 14
click at [225, 392] on div "f Sommige phenomenae zijn niet phenomeni (jouw antwoord)" at bounding box center [415, 391] width 521 height 14
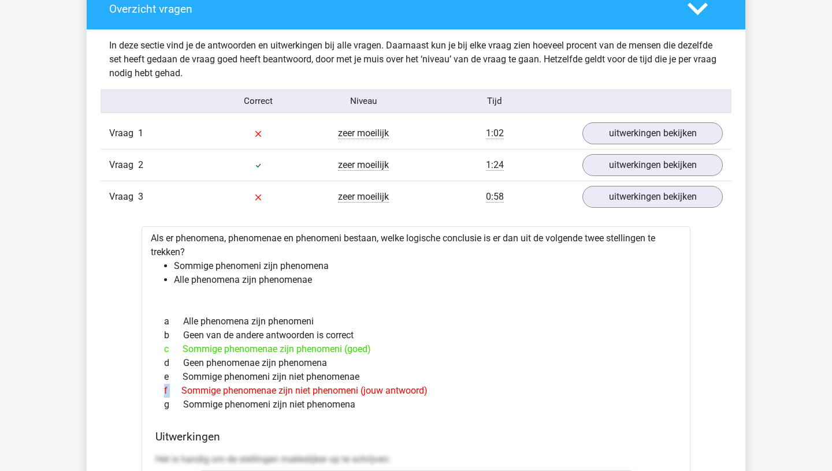
click at [225, 392] on div "f Sommige phenomenae zijn niet phenomeni (jouw antwoord)" at bounding box center [415, 391] width 521 height 14
click at [276, 283] on li "Alle phenomena zijn phenomenae" at bounding box center [427, 280] width 507 height 14
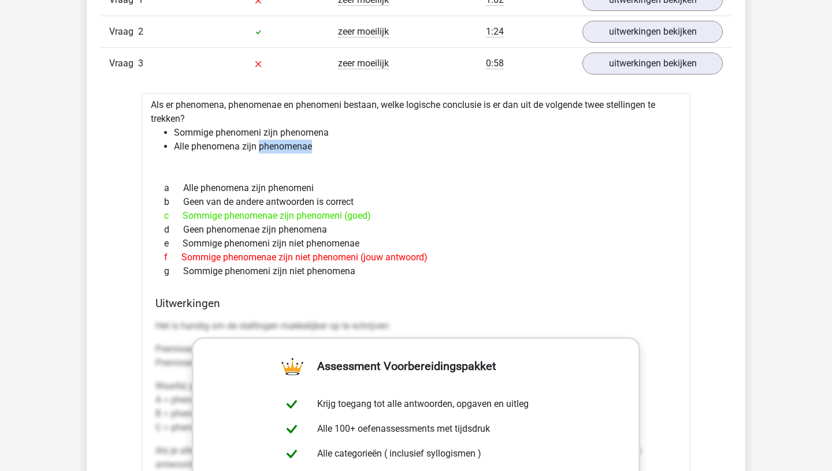
scroll to position [1019, 0]
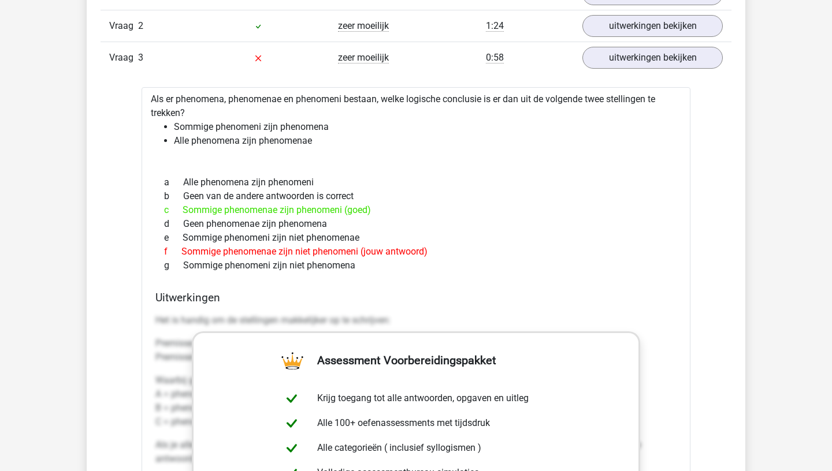
click at [218, 129] on li "Sommige phenomeni zijn phenomena" at bounding box center [427, 127] width 507 height 14
click at [252, 127] on li "Sommige phenomeni zijn phenomena" at bounding box center [427, 127] width 507 height 14
click at [320, 129] on li "Sommige phenomeni zijn phenomena" at bounding box center [427, 127] width 507 height 14
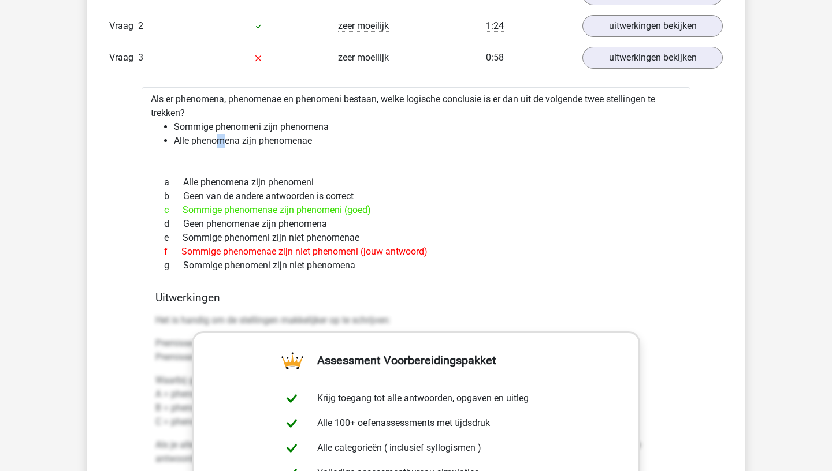
click at [221, 147] on li "Alle phenomena zijn phenomenae" at bounding box center [427, 141] width 507 height 14
click at [281, 144] on li "Alle phenomena zijn phenomenae" at bounding box center [427, 141] width 507 height 14
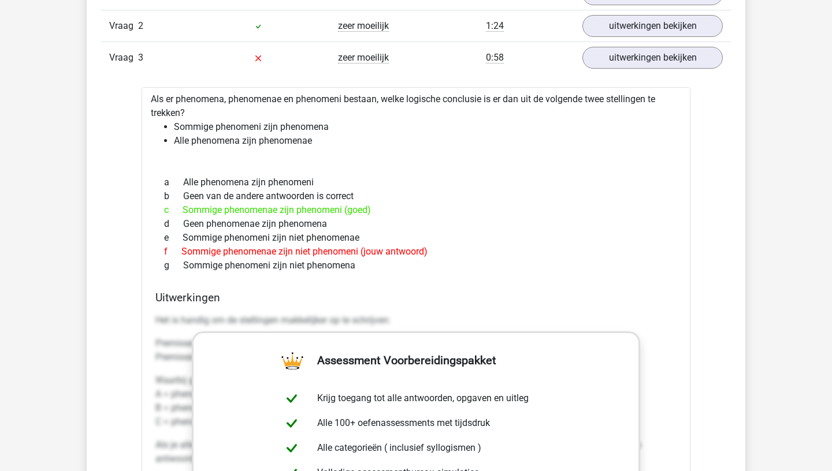
drag, startPoint x: 269, startPoint y: 221, endPoint x: 269, endPoint y: 229, distance: 8.1
click at [269, 226] on div "d Geen phenomenae zijn phenomena" at bounding box center [415, 224] width 521 height 14
click at [269, 229] on div "d Geen phenomenae zijn phenomena" at bounding box center [415, 224] width 521 height 14
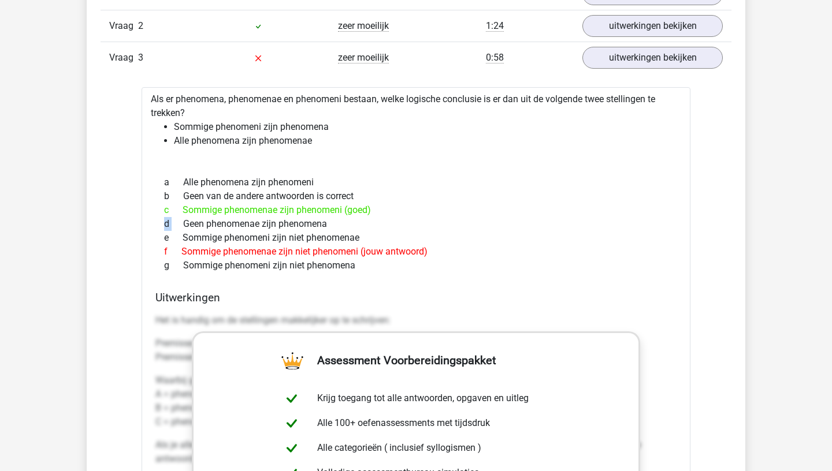
click at [269, 229] on div "d Geen phenomenae zijn phenomena" at bounding box center [415, 224] width 521 height 14
click at [259, 186] on div "a Alle phenomena zijn phenomeni" at bounding box center [415, 183] width 521 height 14
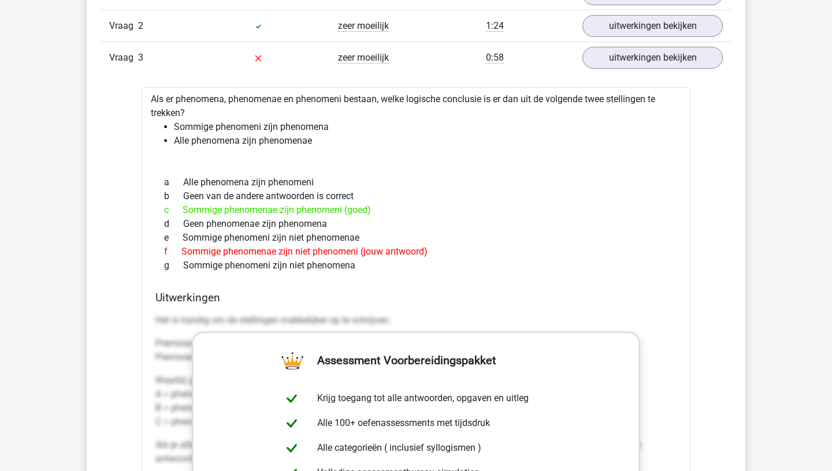
click at [207, 133] on li "Sommige phenomeni zijn phenomena" at bounding box center [427, 127] width 507 height 14
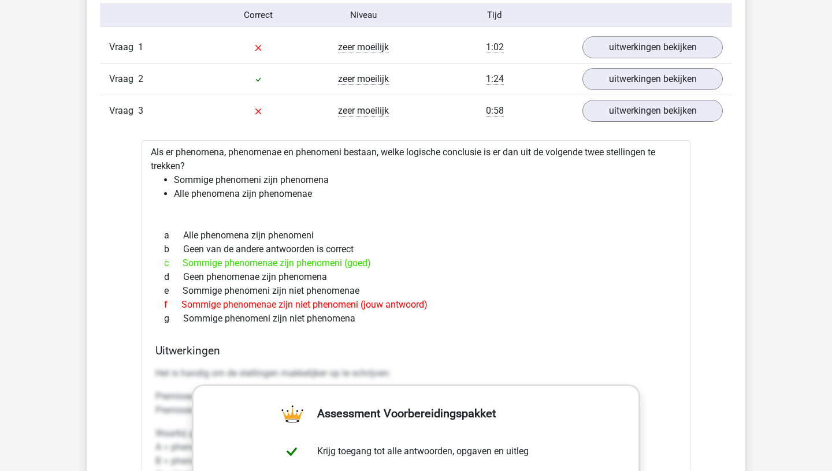
scroll to position [963, 0]
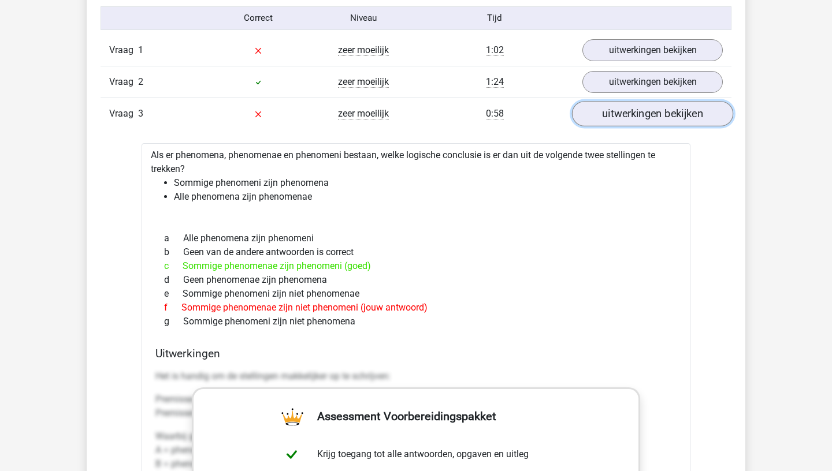
click at [642, 112] on link "uitwerkingen bekijken" at bounding box center [652, 113] width 161 height 25
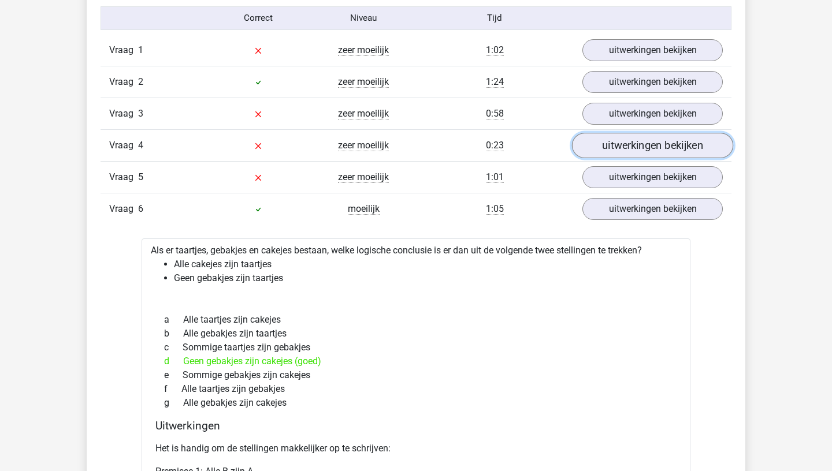
click at [640, 148] on link "uitwerkingen bekijken" at bounding box center [652, 145] width 161 height 25
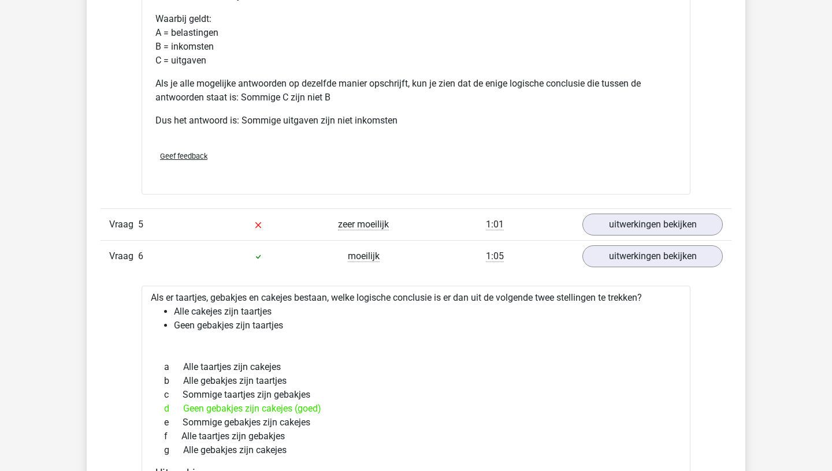
scroll to position [1398, 0]
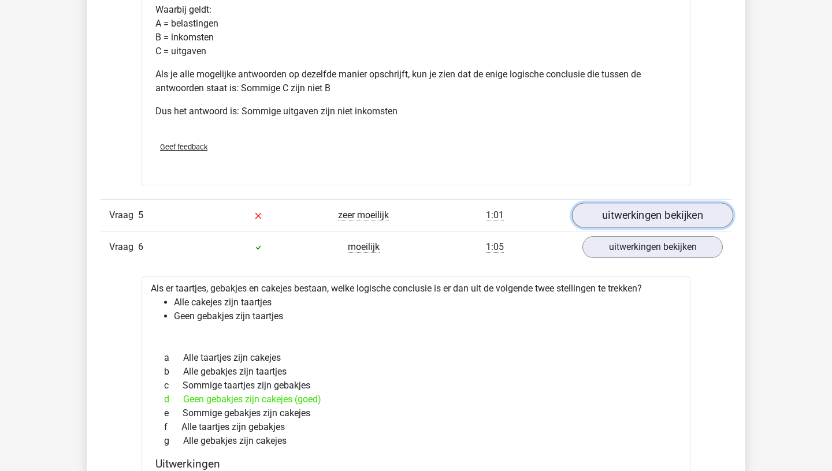
click at [599, 217] on link "uitwerkingen bekijken" at bounding box center [652, 215] width 161 height 25
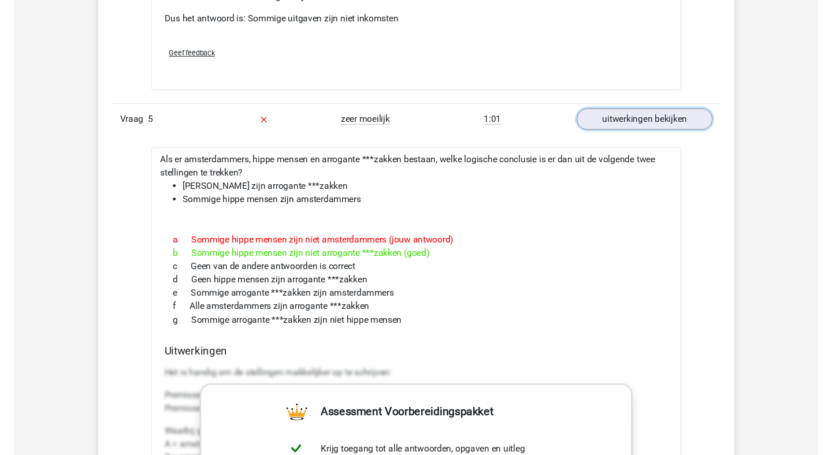
scroll to position [1493, 0]
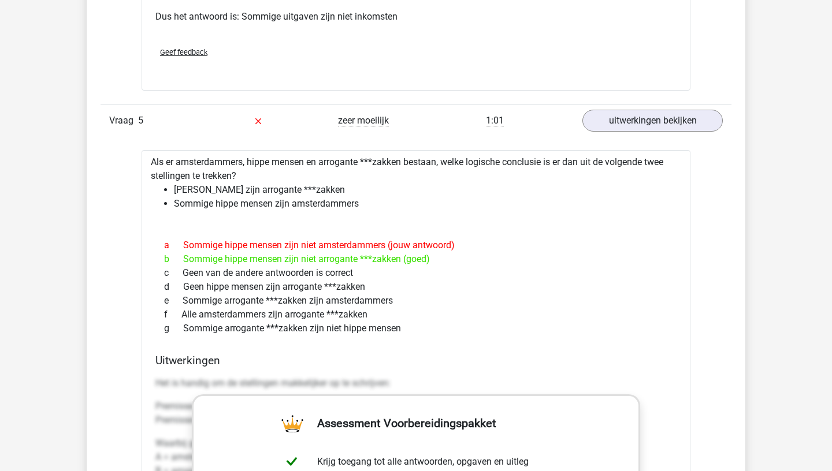
click at [278, 168] on div "Als er amsterdammers, hippe mensen en arrogante ***zakken bestaan, welke logisc…" at bounding box center [416, 461] width 549 height 622
